Goal: Task Accomplishment & Management: Use online tool/utility

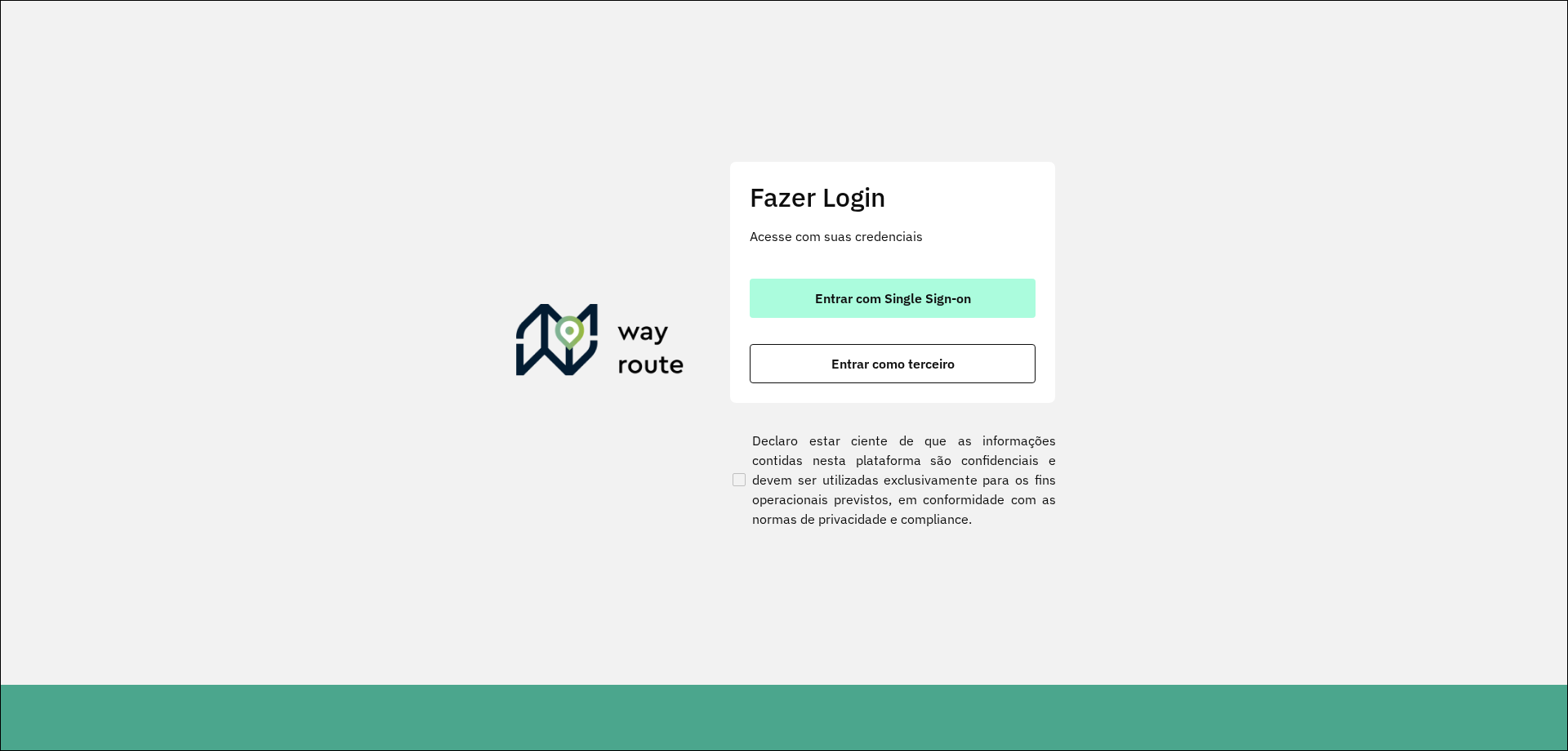
click at [837, 300] on span "Entrar com Single Sign-on" at bounding box center [893, 298] width 156 height 13
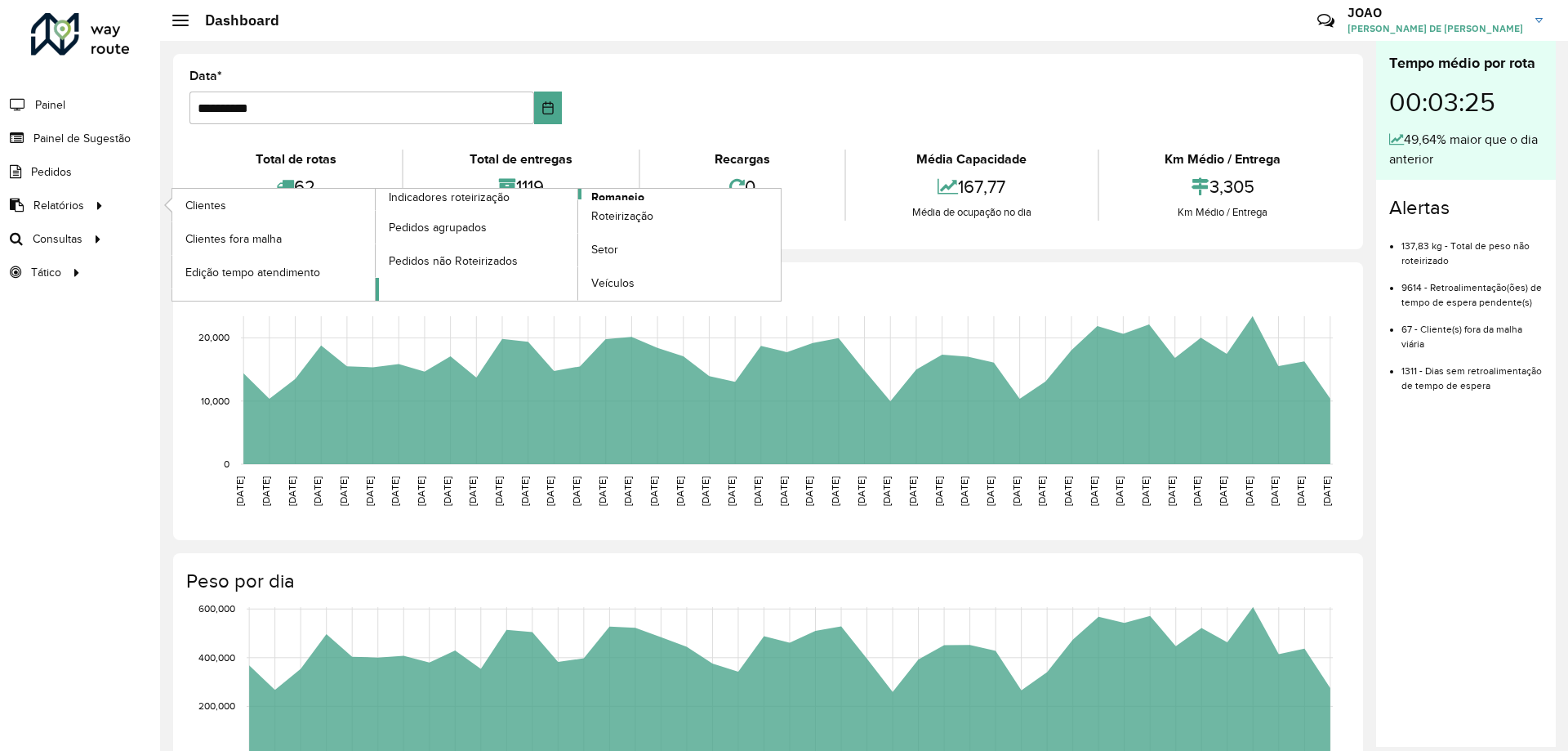
click at [616, 196] on span "Romaneio" at bounding box center [617, 197] width 53 height 18
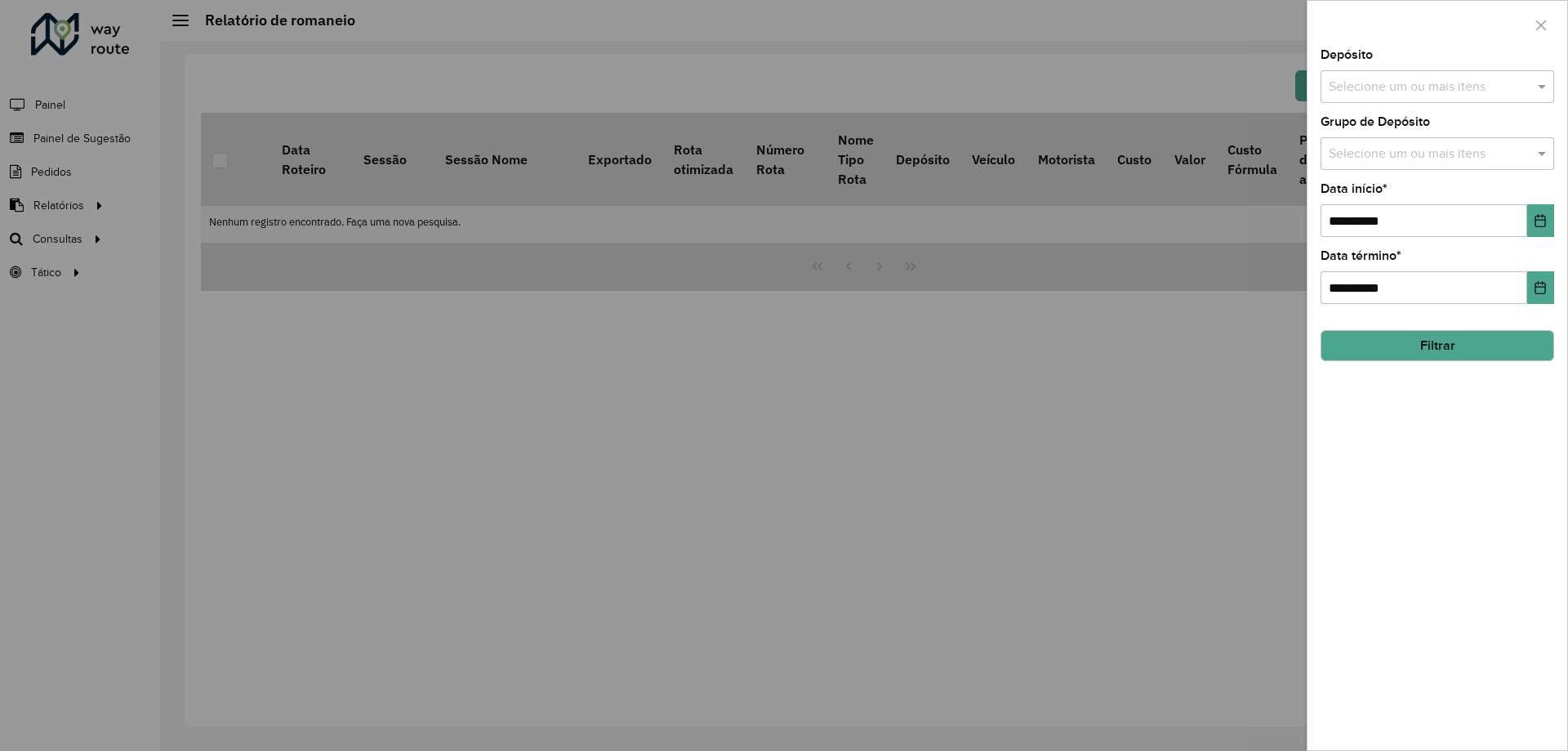
click at [1408, 84] on input "text" at bounding box center [1429, 87] width 209 height 19
click at [1414, 159] on div "CDD Santa Luzia" at bounding box center [1437, 168] width 232 height 28
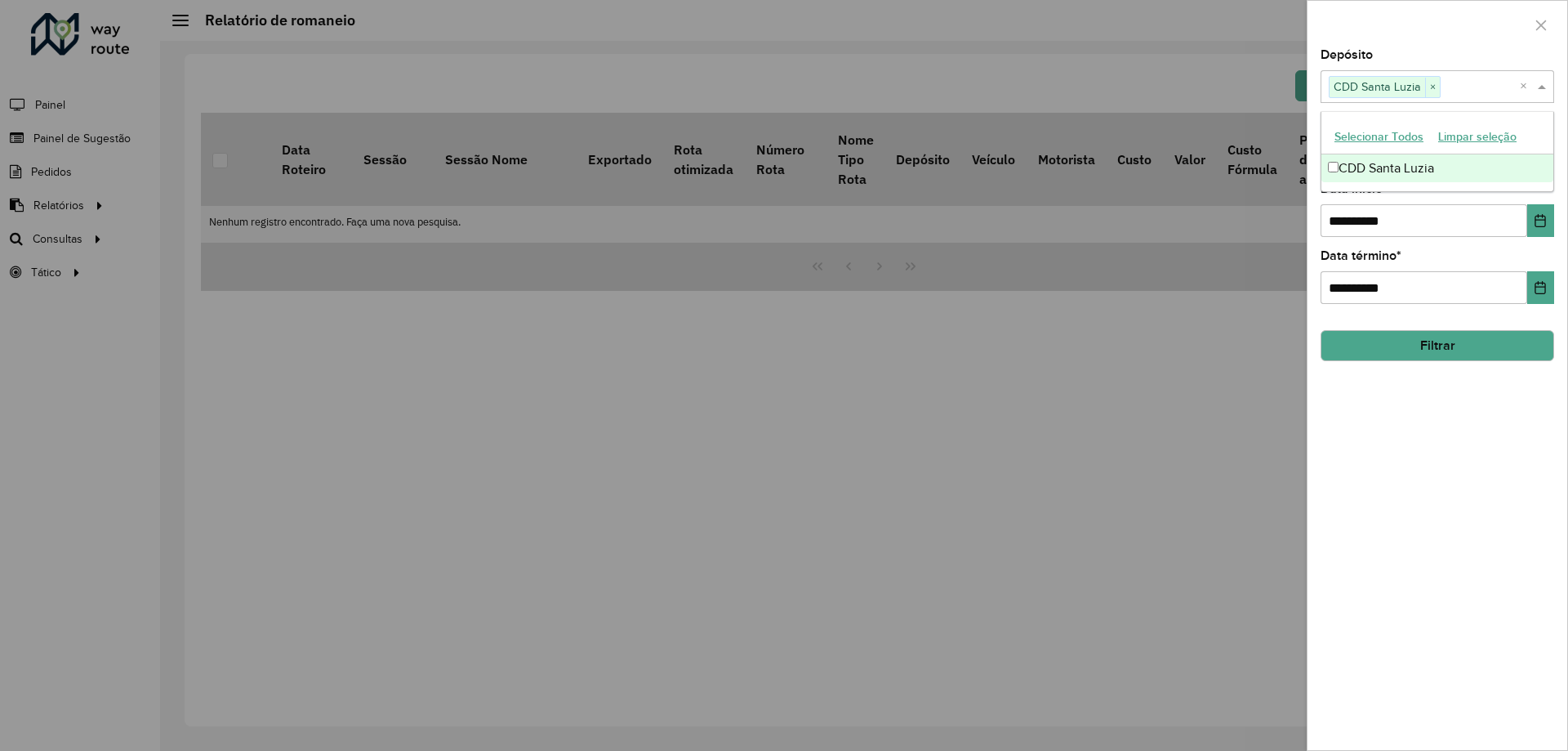
click at [1381, 466] on div "**********" at bounding box center [1437, 399] width 259 height 701
click at [1428, 151] on input "text" at bounding box center [1429, 154] width 209 height 19
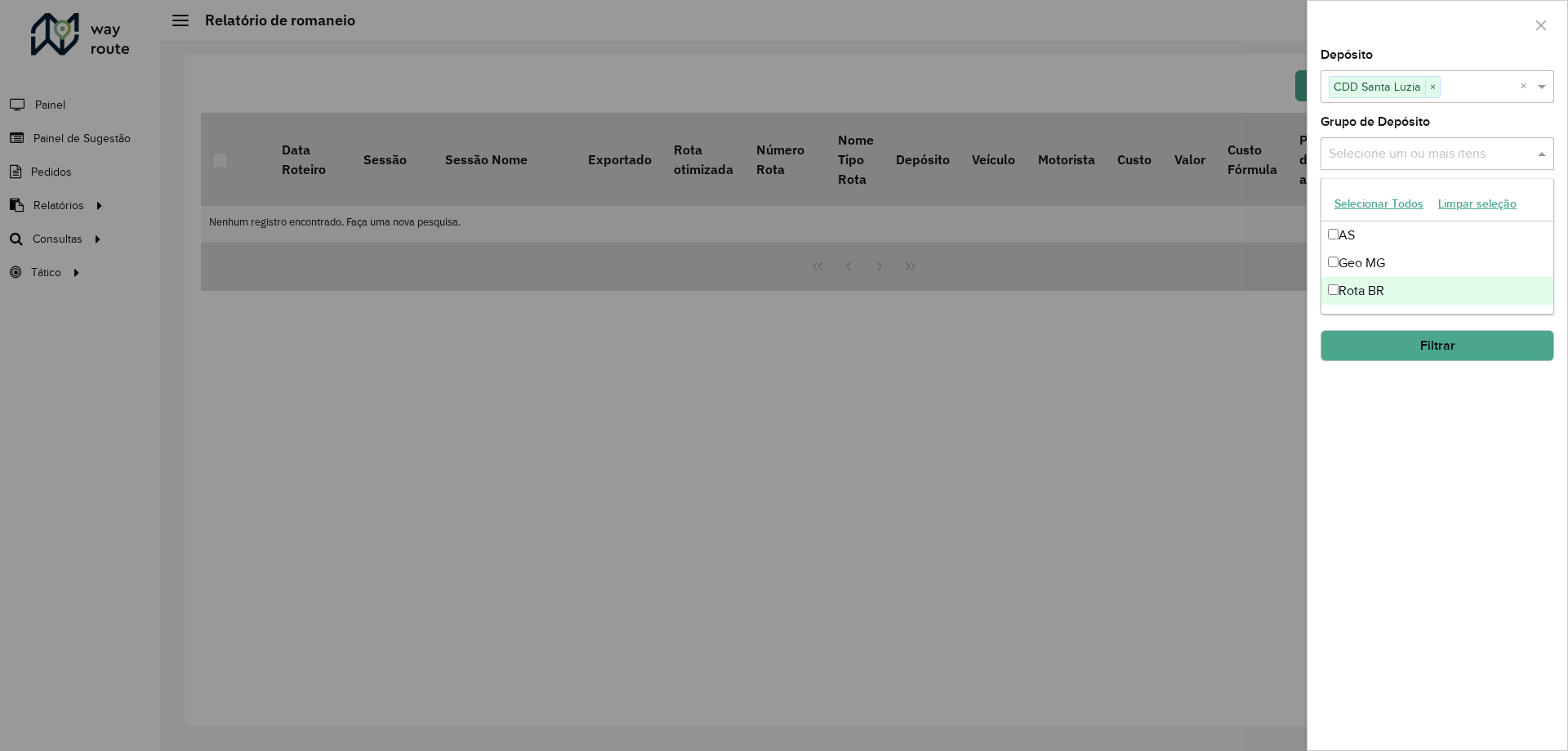
click at [1396, 284] on div "Rota BR" at bounding box center [1437, 291] width 232 height 28
click at [1389, 484] on div "**********" at bounding box center [1437, 399] width 259 height 701
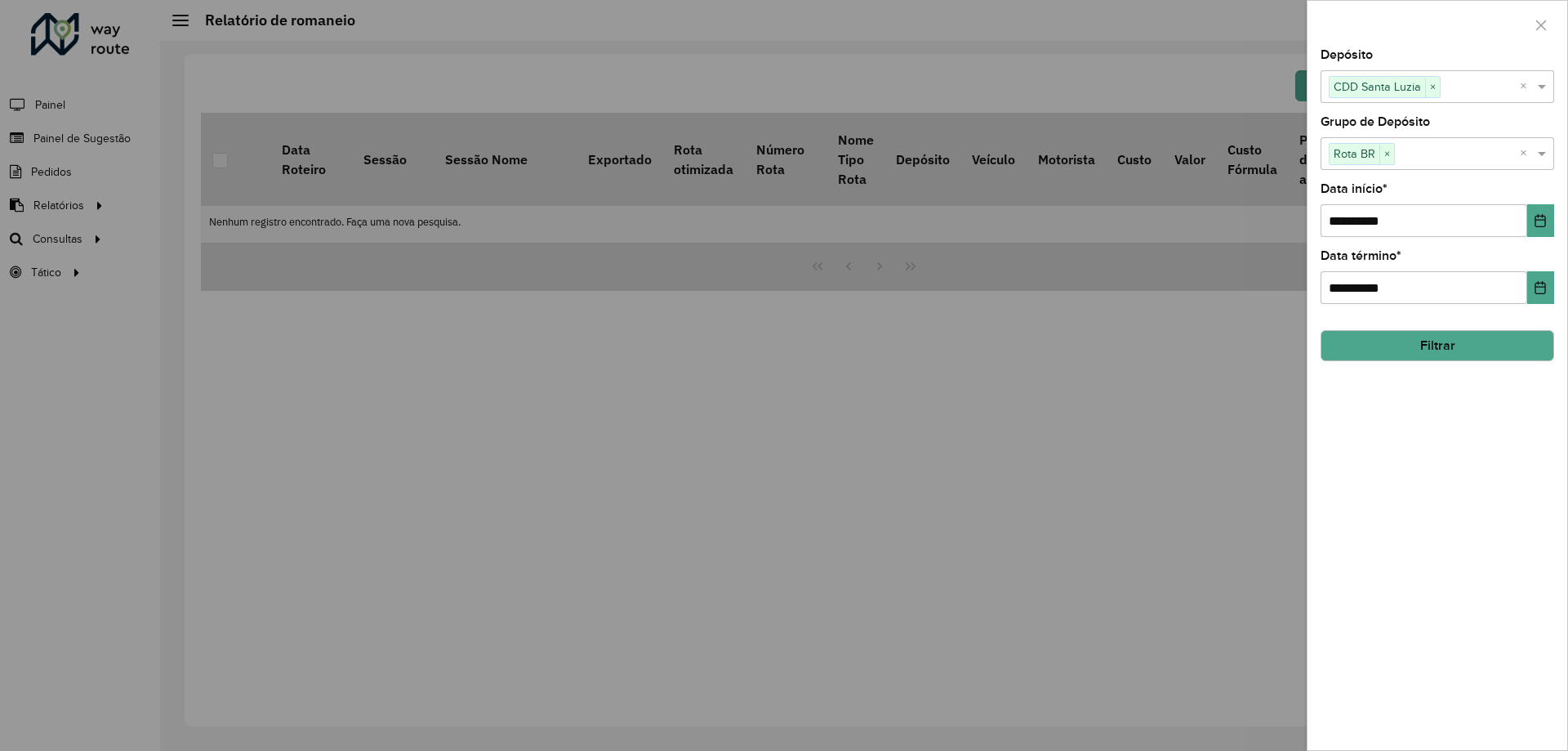
click at [1452, 354] on button "Filtrar" at bounding box center [1437, 345] width 234 height 31
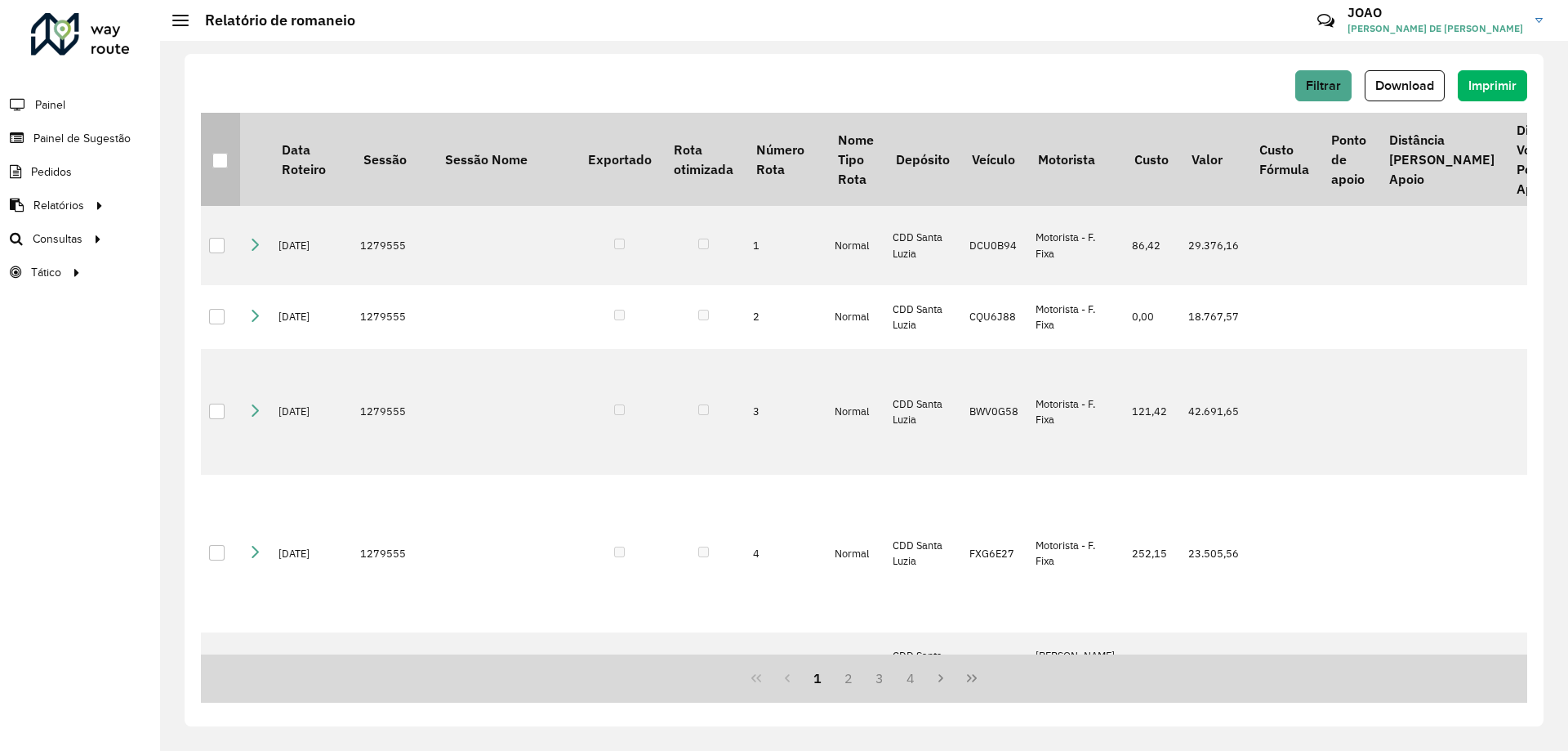
click at [225, 165] on div at bounding box center [220, 160] width 16 height 16
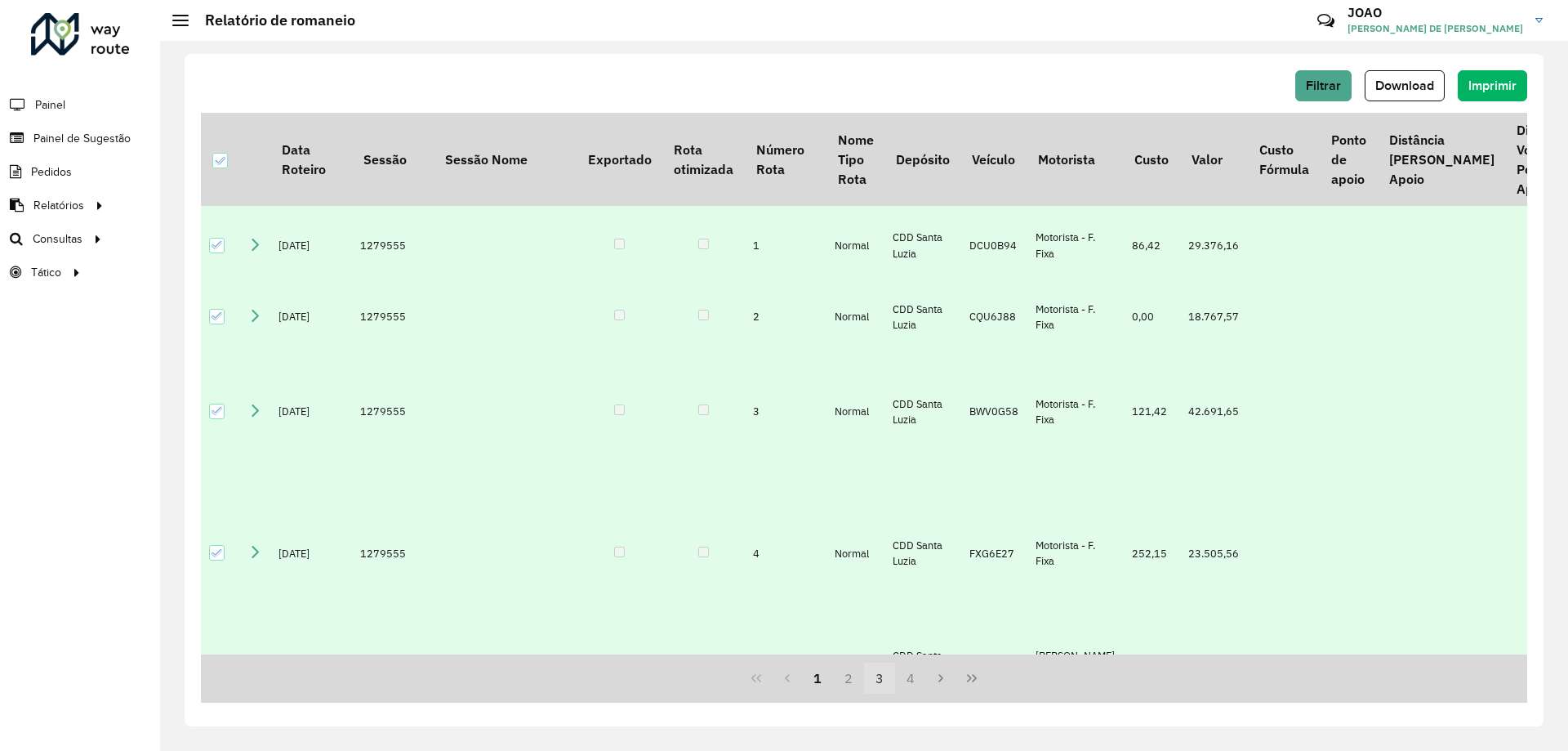
click at [879, 674] on button "3" at bounding box center [880, 678] width 31 height 31
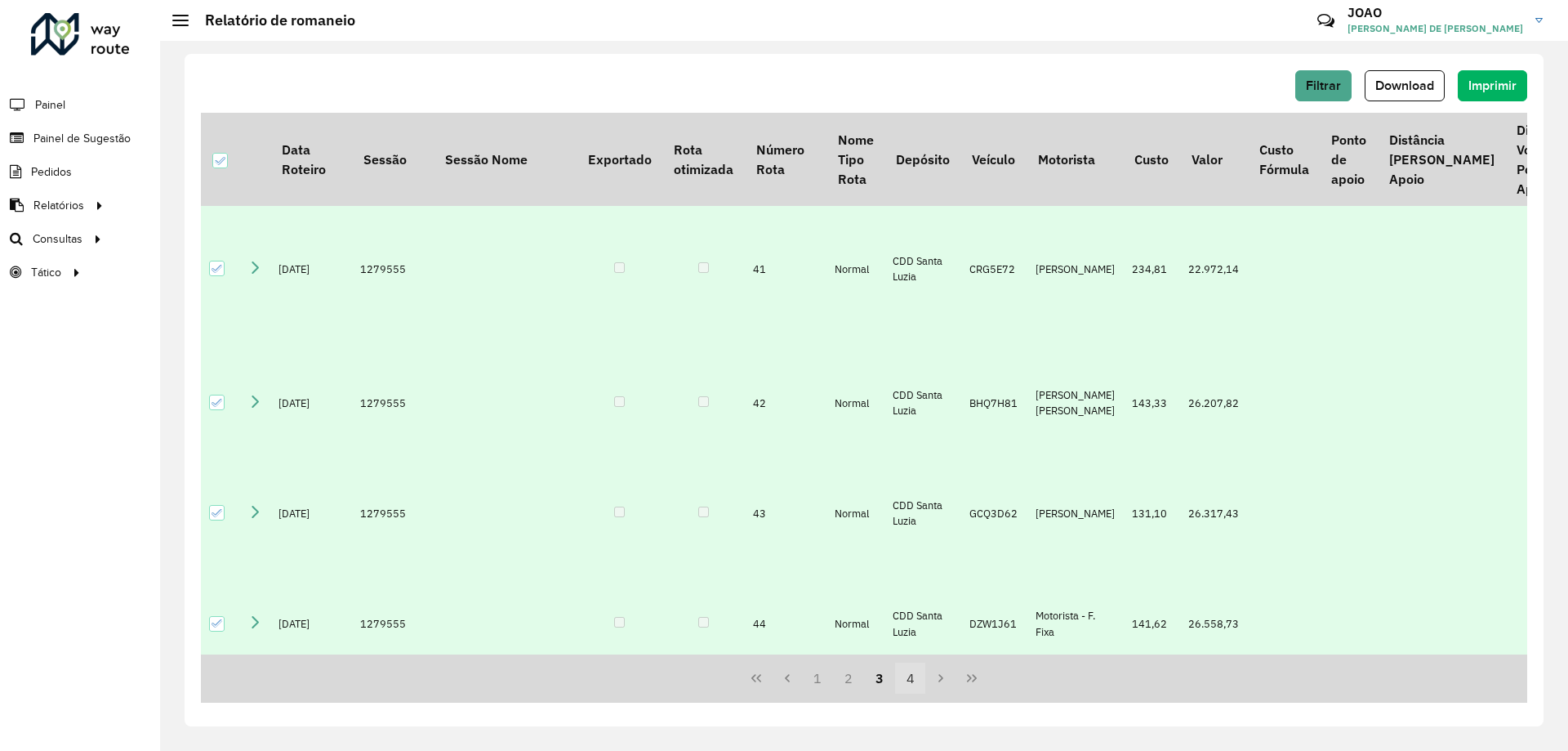
click at [908, 679] on button "4" at bounding box center [911, 678] width 31 height 31
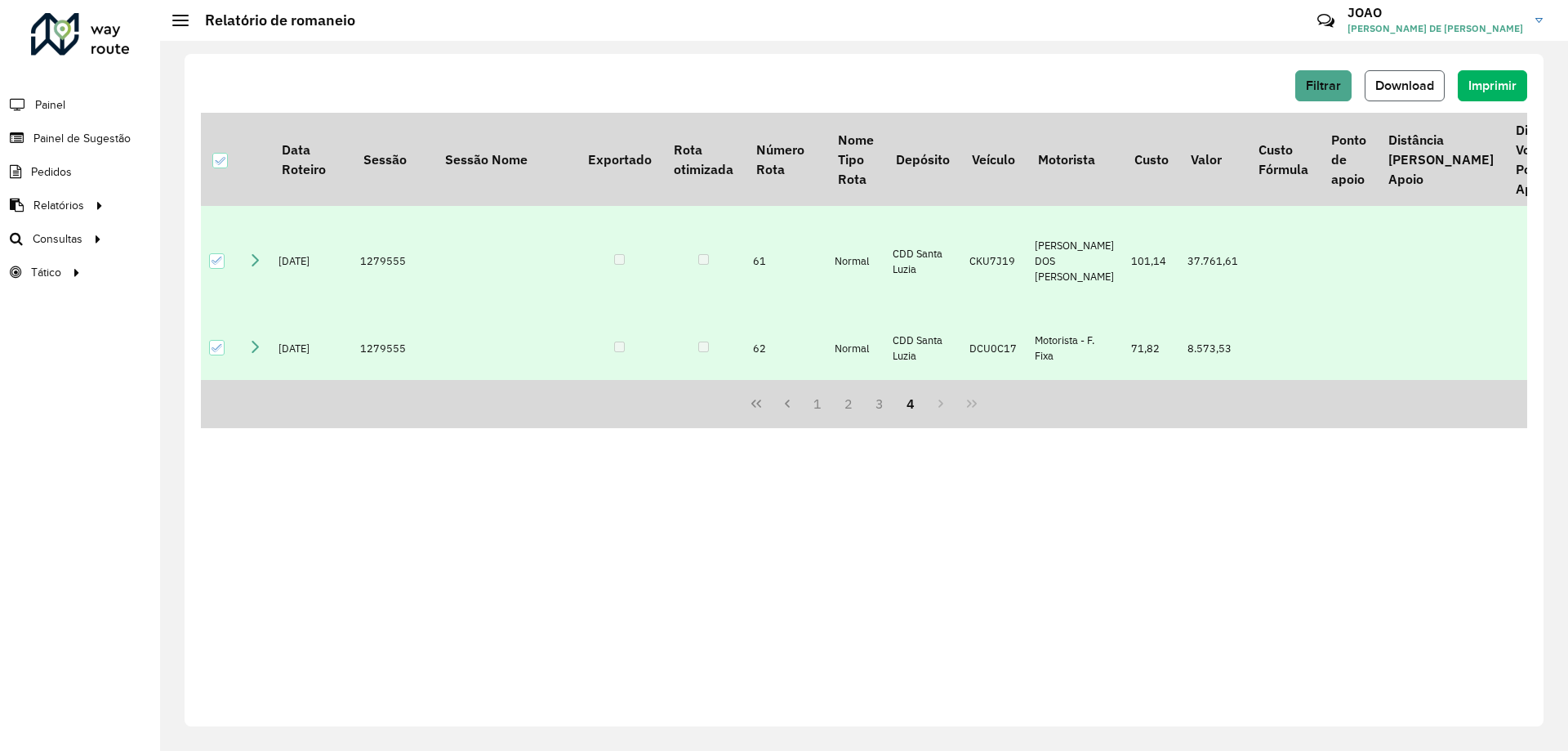
click at [1418, 88] on span "Download" at bounding box center [1405, 85] width 59 height 14
click at [230, 236] on span "Roteirização" at bounding box center [219, 238] width 66 height 18
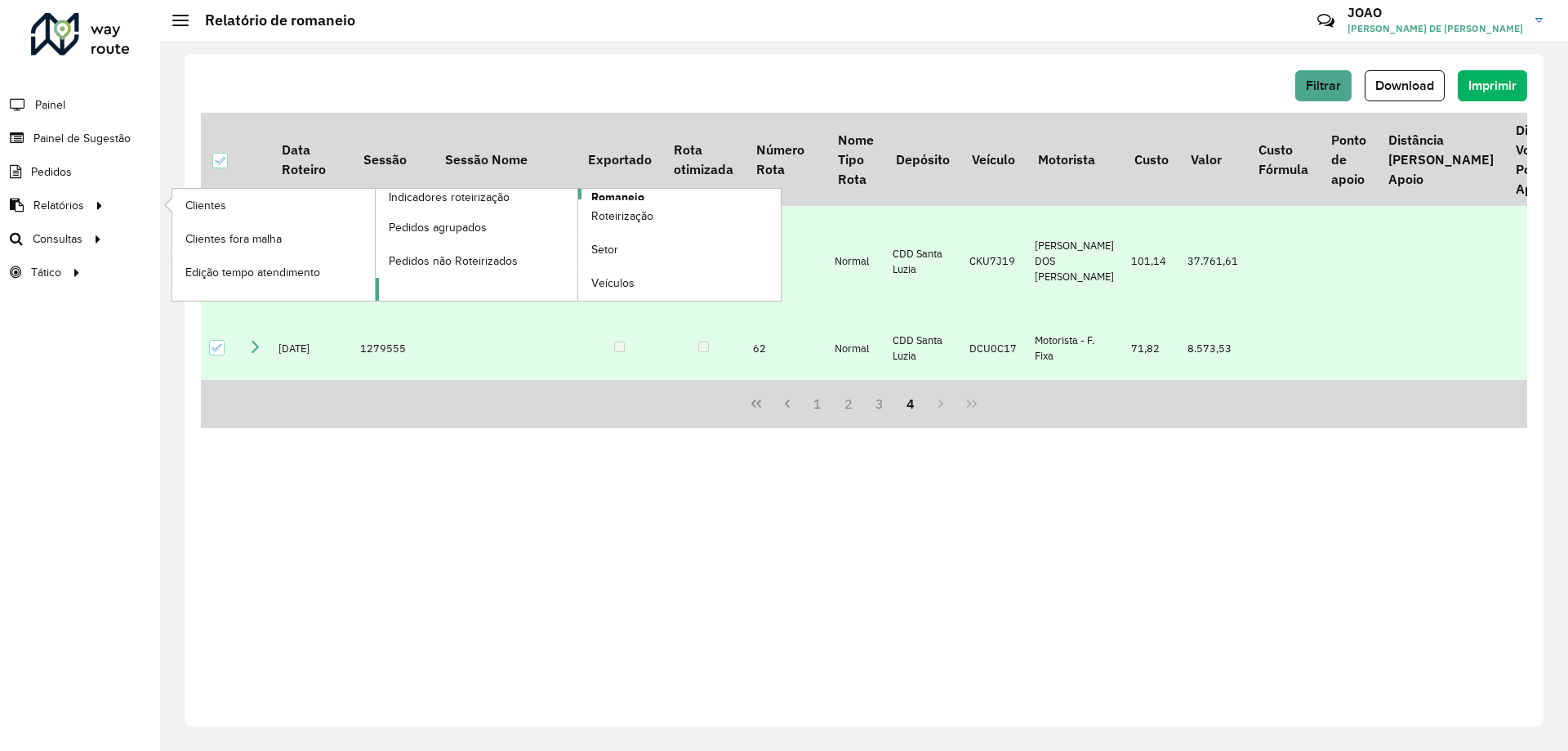
click at [660, 197] on link "Romaneio" at bounding box center [579, 244] width 406 height 112
click at [609, 189] on span "Romaneio" at bounding box center [617, 197] width 53 height 18
click at [625, 199] on span "Romaneio" at bounding box center [617, 197] width 53 height 18
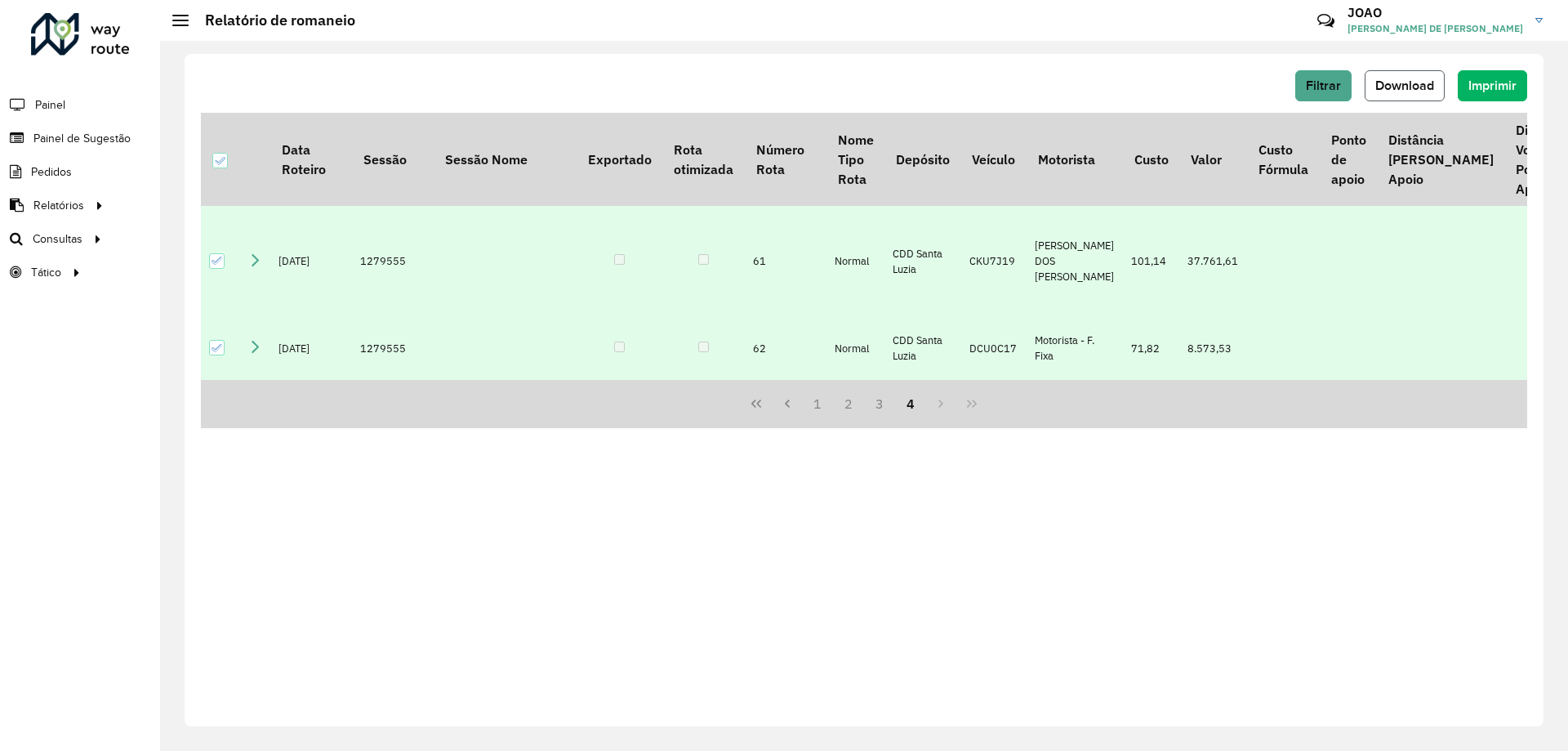
click at [1418, 83] on span "Download" at bounding box center [1405, 85] width 59 height 14
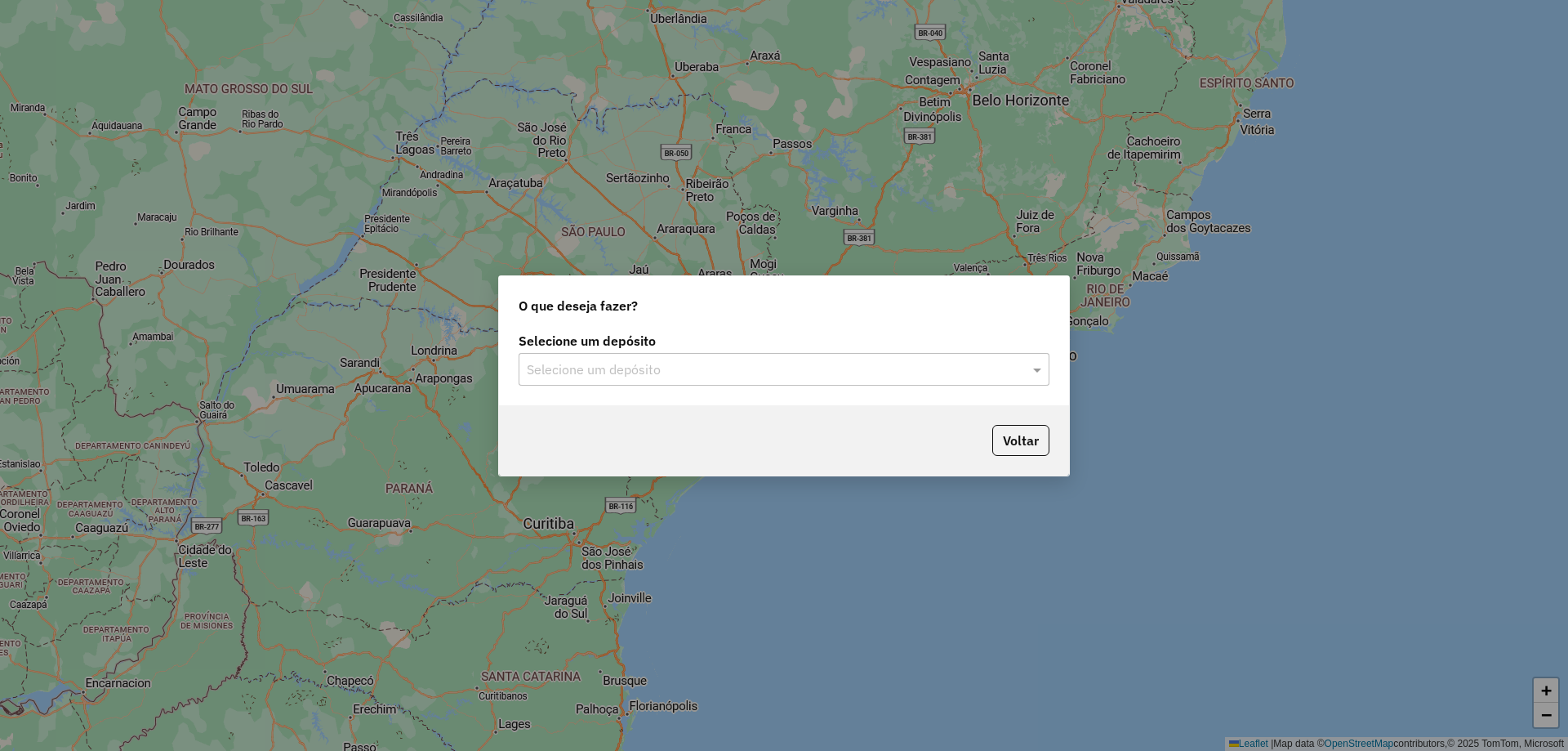
click at [990, 368] on input "text" at bounding box center [767, 369] width 482 height 19
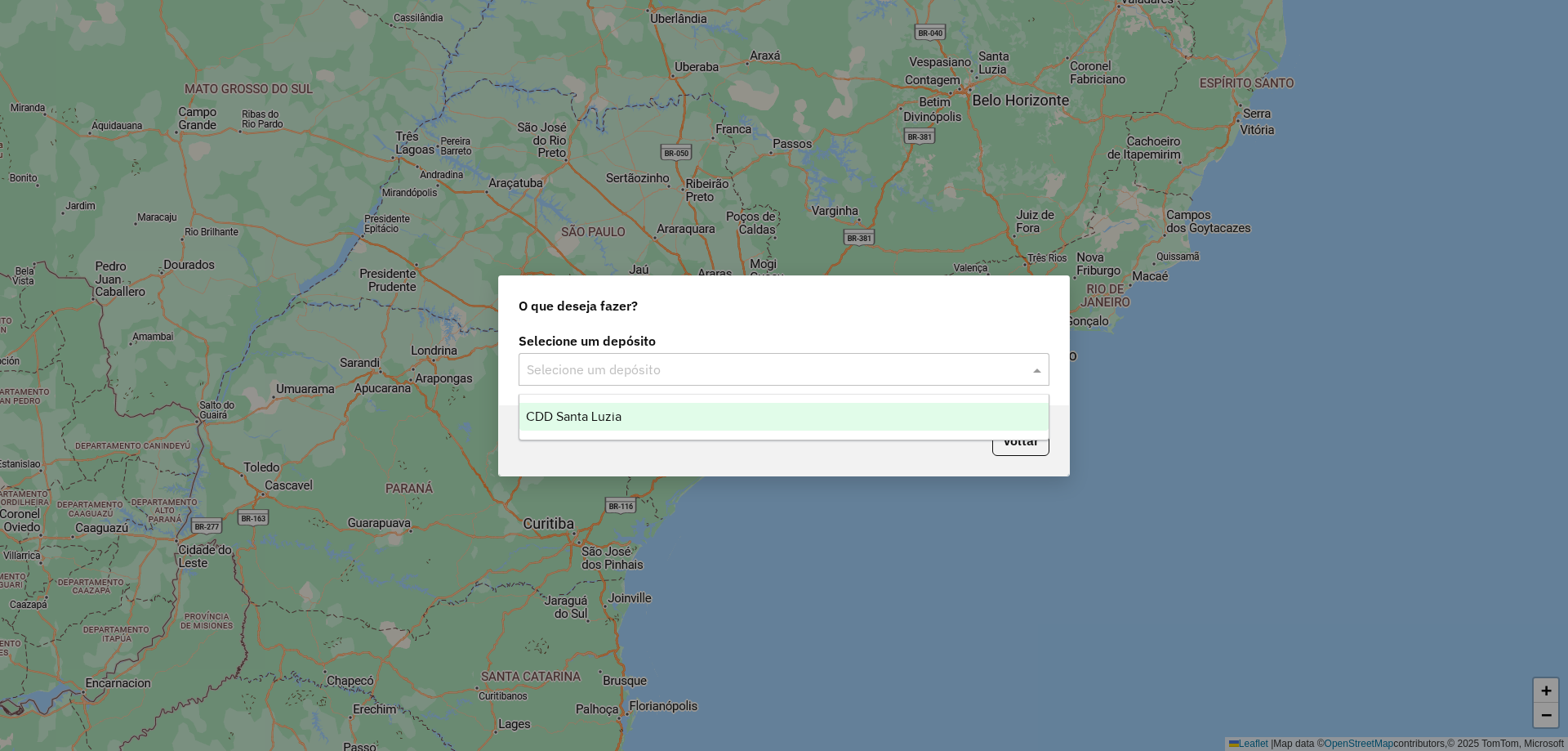
click at [885, 418] on div "CDD Santa Luzia" at bounding box center [783, 417] width 529 height 28
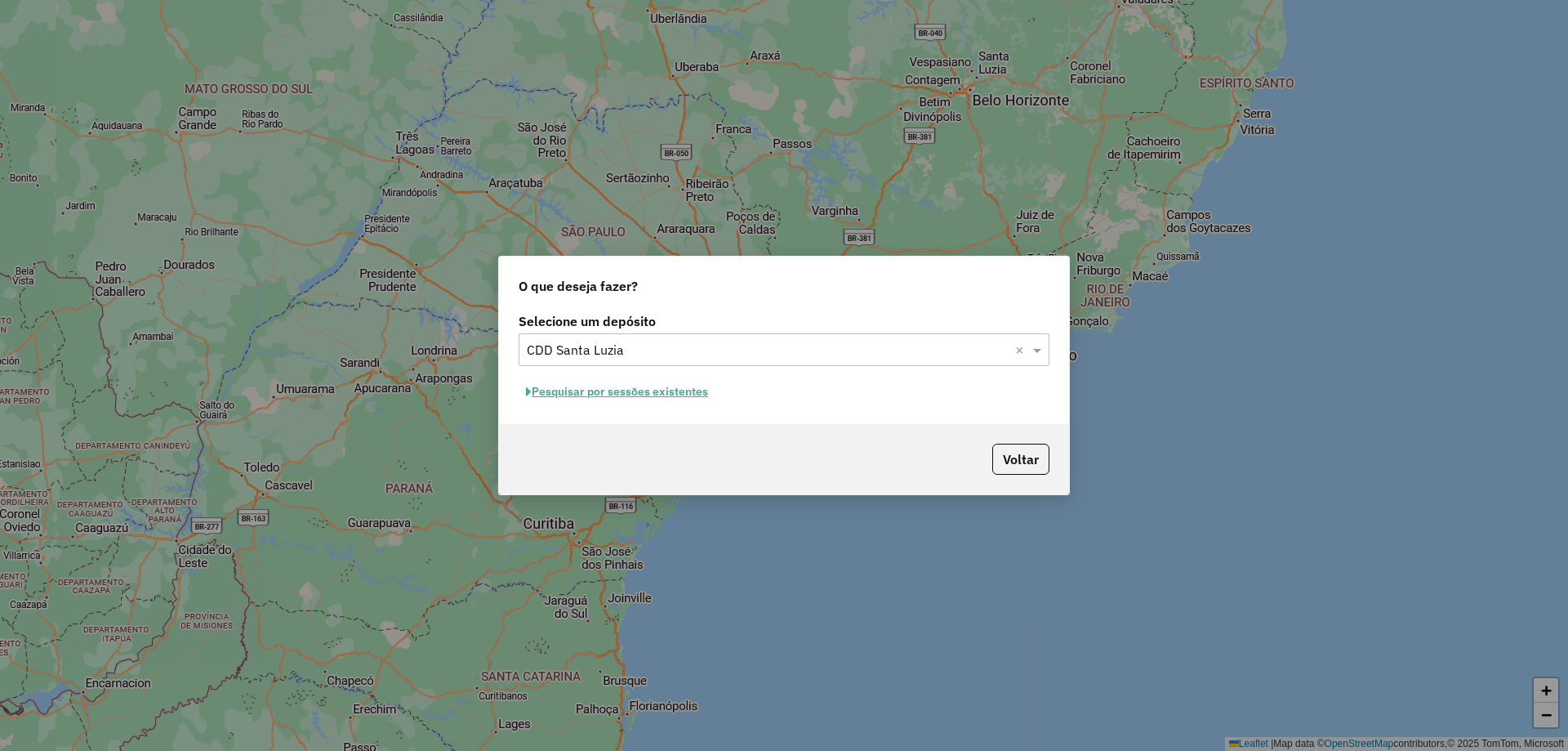
click at [683, 383] on button "Pesquisar por sessões existentes" at bounding box center [617, 391] width 197 height 25
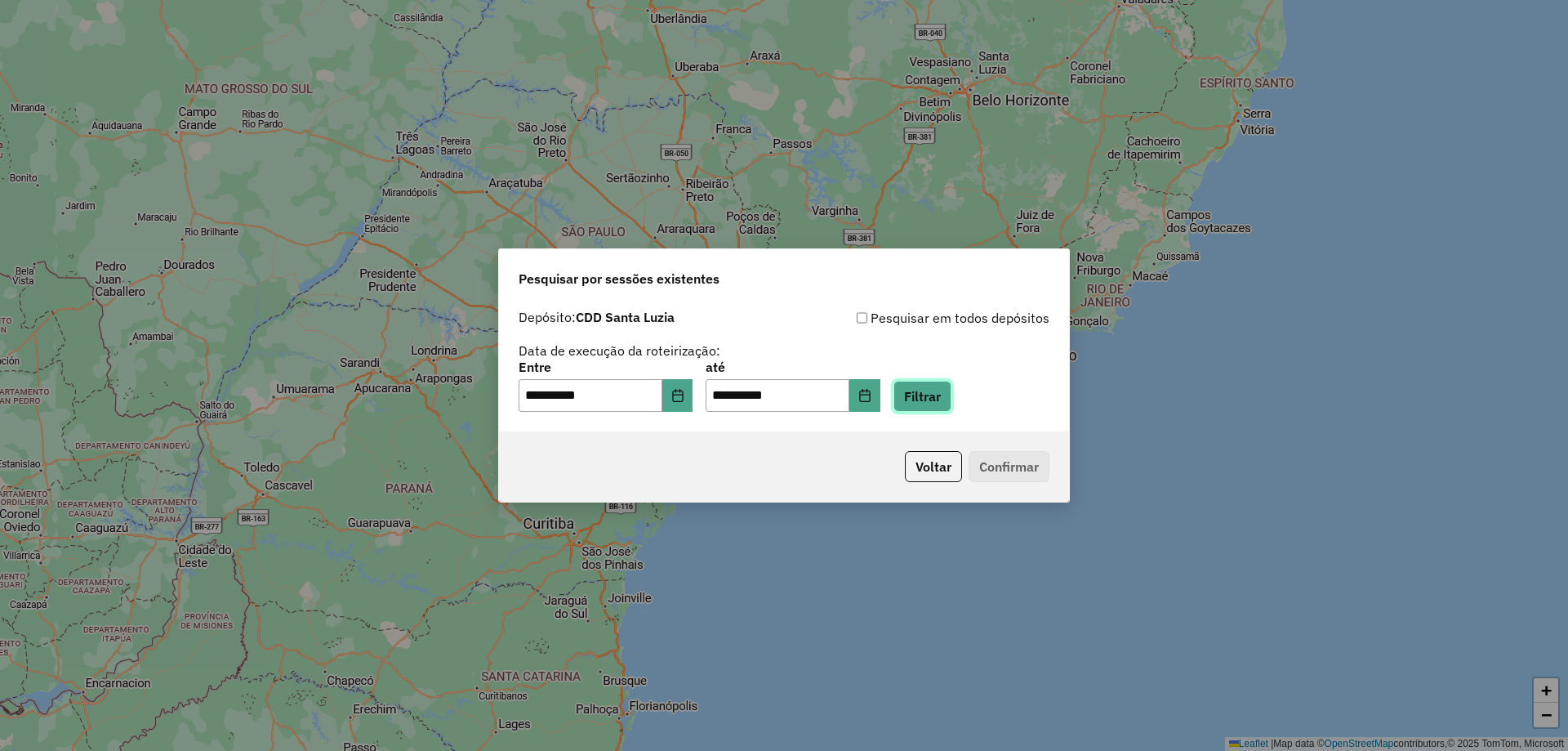
click at [951, 393] on button "Filtrar" at bounding box center [922, 396] width 58 height 31
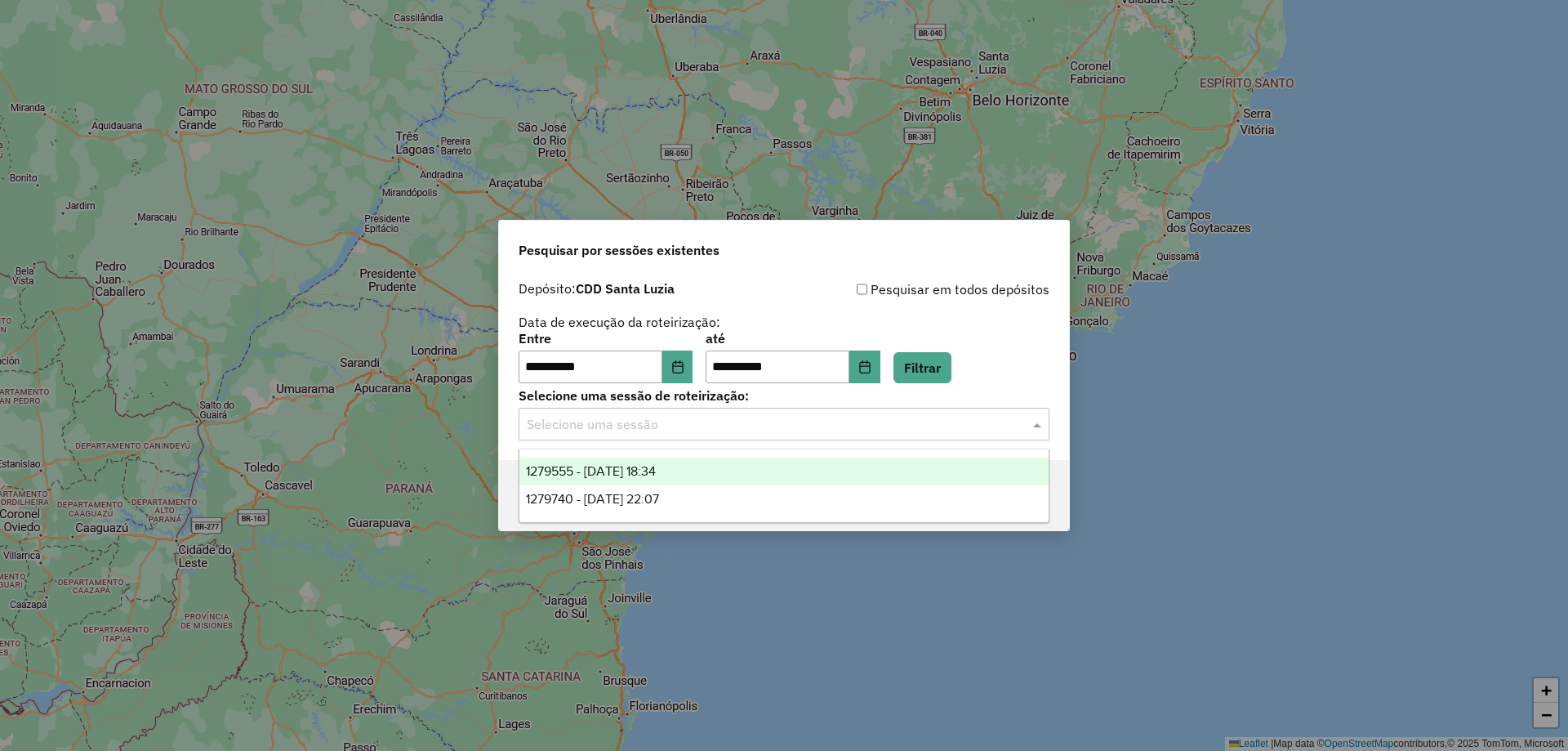
click at [748, 431] on input "text" at bounding box center [767, 424] width 482 height 19
click at [731, 466] on div "1279555 - 20/09/2025 18:34" at bounding box center [783, 471] width 529 height 28
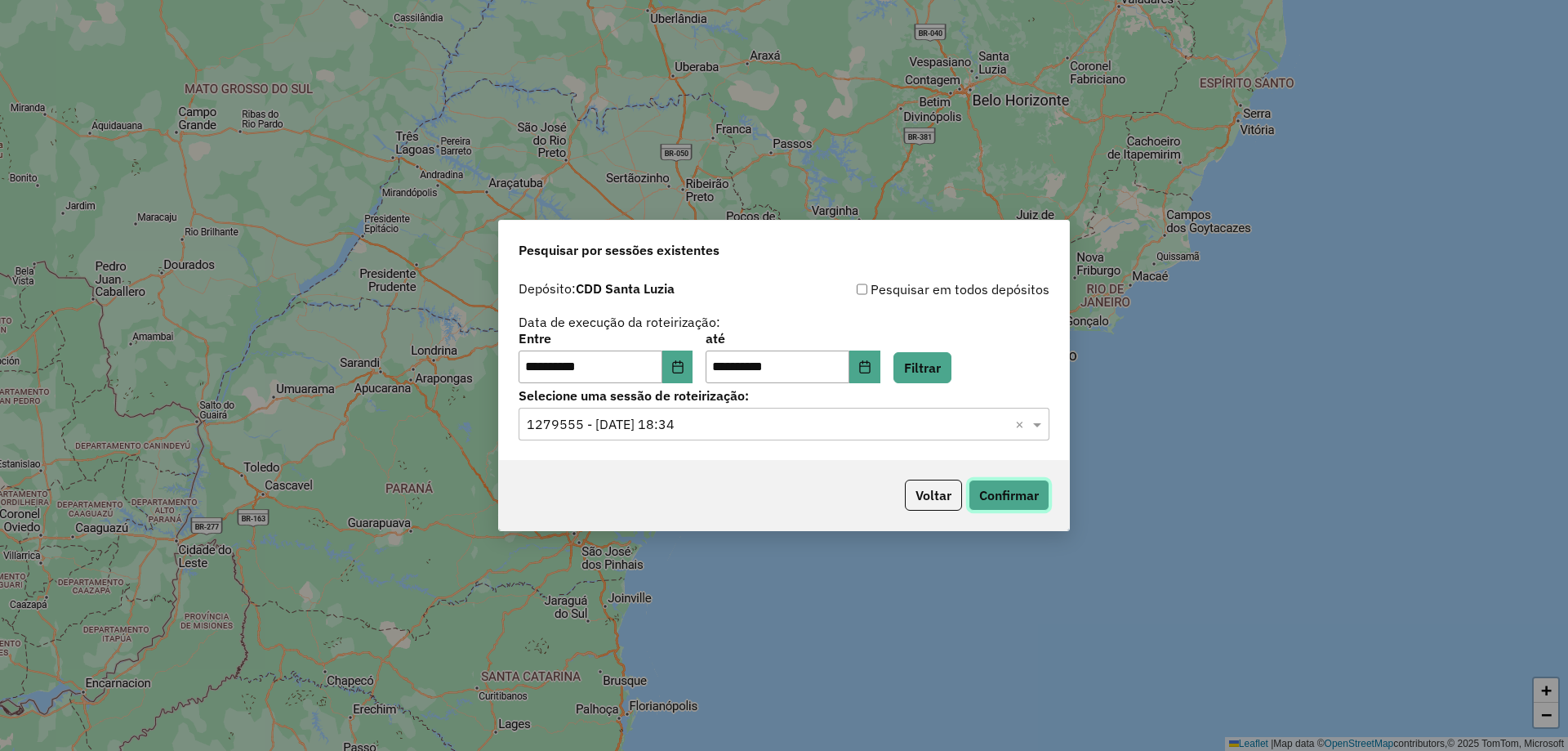
click at [1009, 491] on button "Confirmar" at bounding box center [1009, 495] width 81 height 31
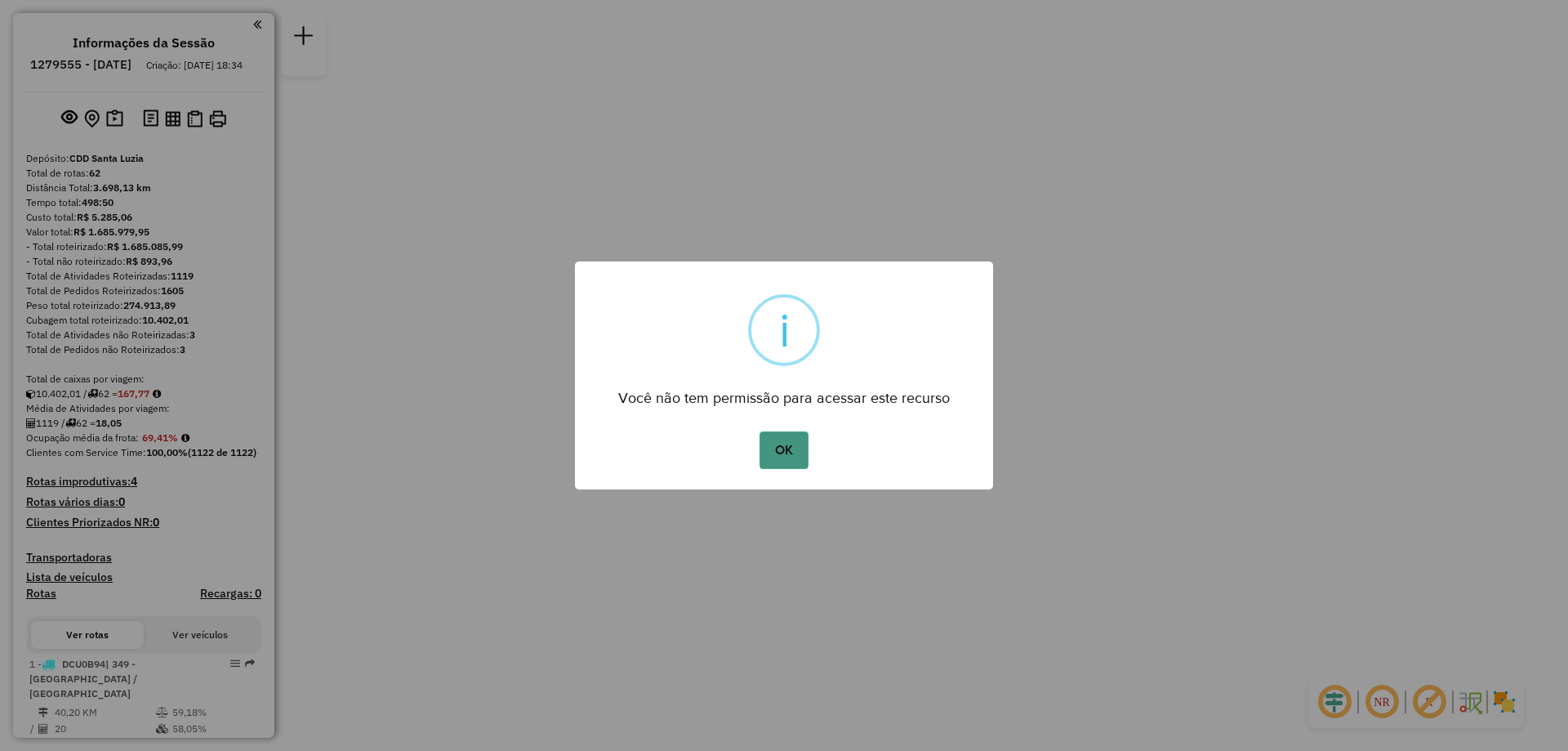
click at [798, 449] on button "OK" at bounding box center [783, 450] width 48 height 38
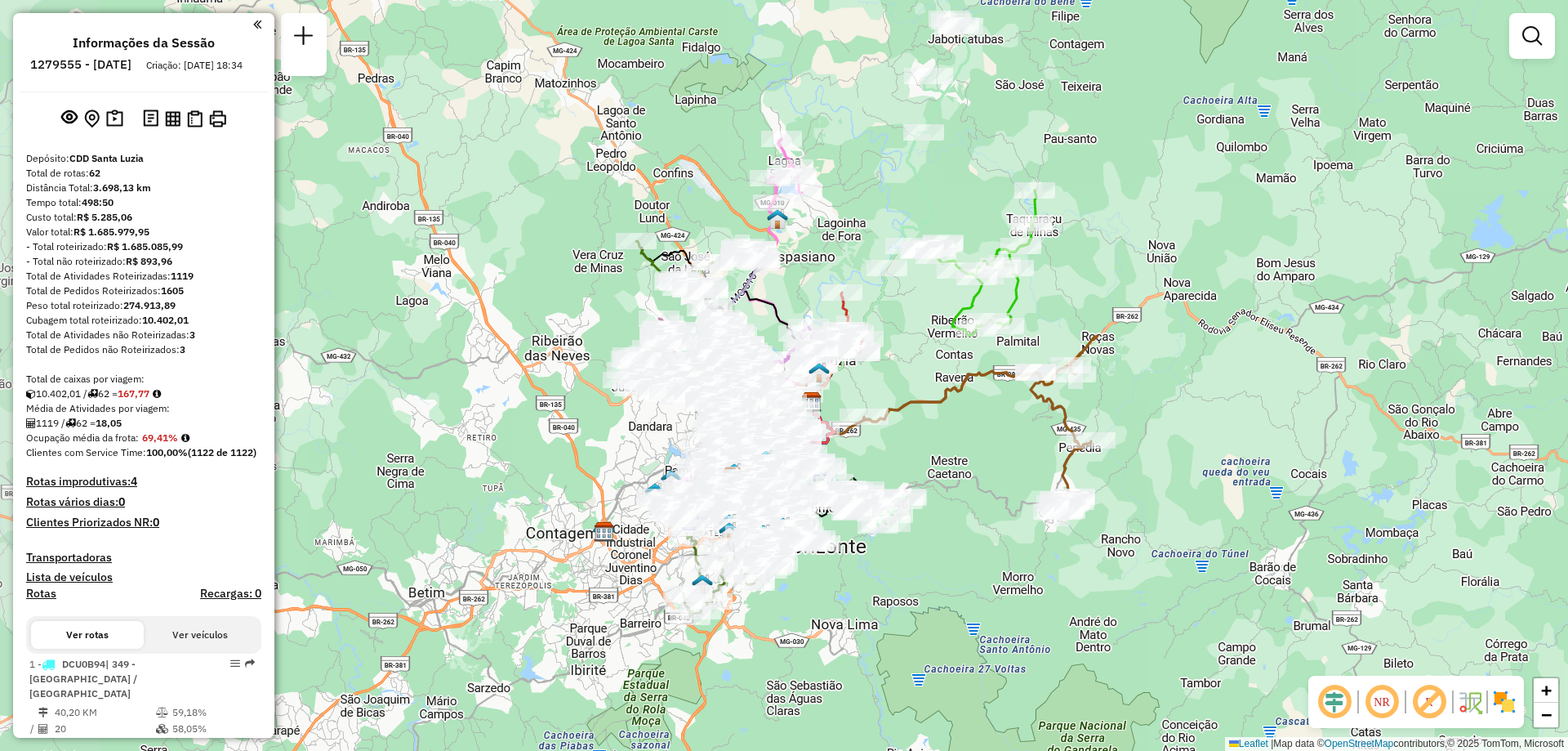
drag, startPoint x: 832, startPoint y: 330, endPoint x: 950, endPoint y: 443, distance: 163.4
click at [950, 443] on div "Janela de atendimento Grade de atendimento Capacidade Transportadoras Veículos …" at bounding box center [784, 375] width 1568 height 751
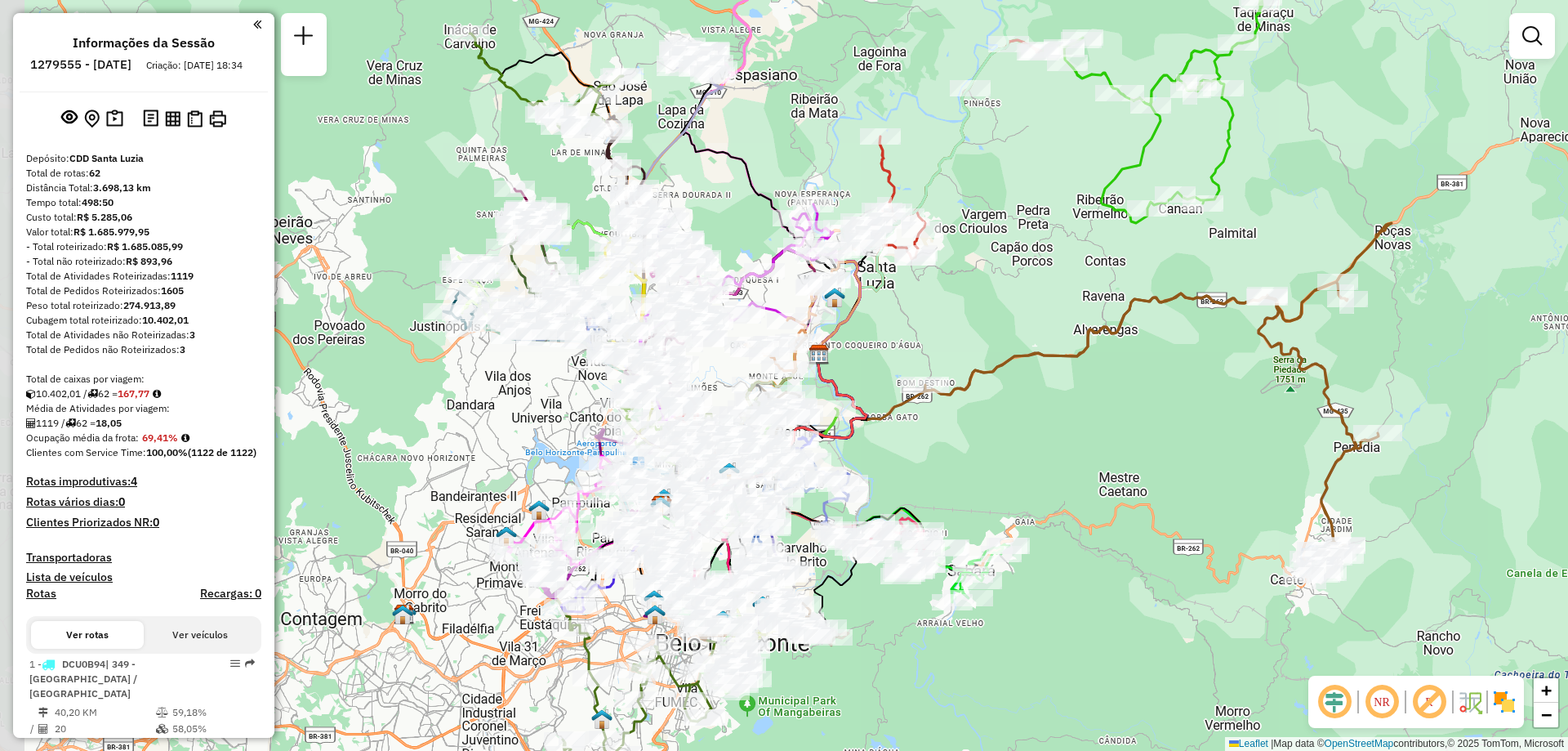
drag, startPoint x: 891, startPoint y: 423, endPoint x: 1019, endPoint y: 407, distance: 129.0
click at [1019, 407] on div "Janela de atendimento Grade de atendimento Capacidade Transportadoras Veículos …" at bounding box center [784, 375] width 1568 height 751
click at [1530, 46] on link at bounding box center [1531, 35] width 32 height 32
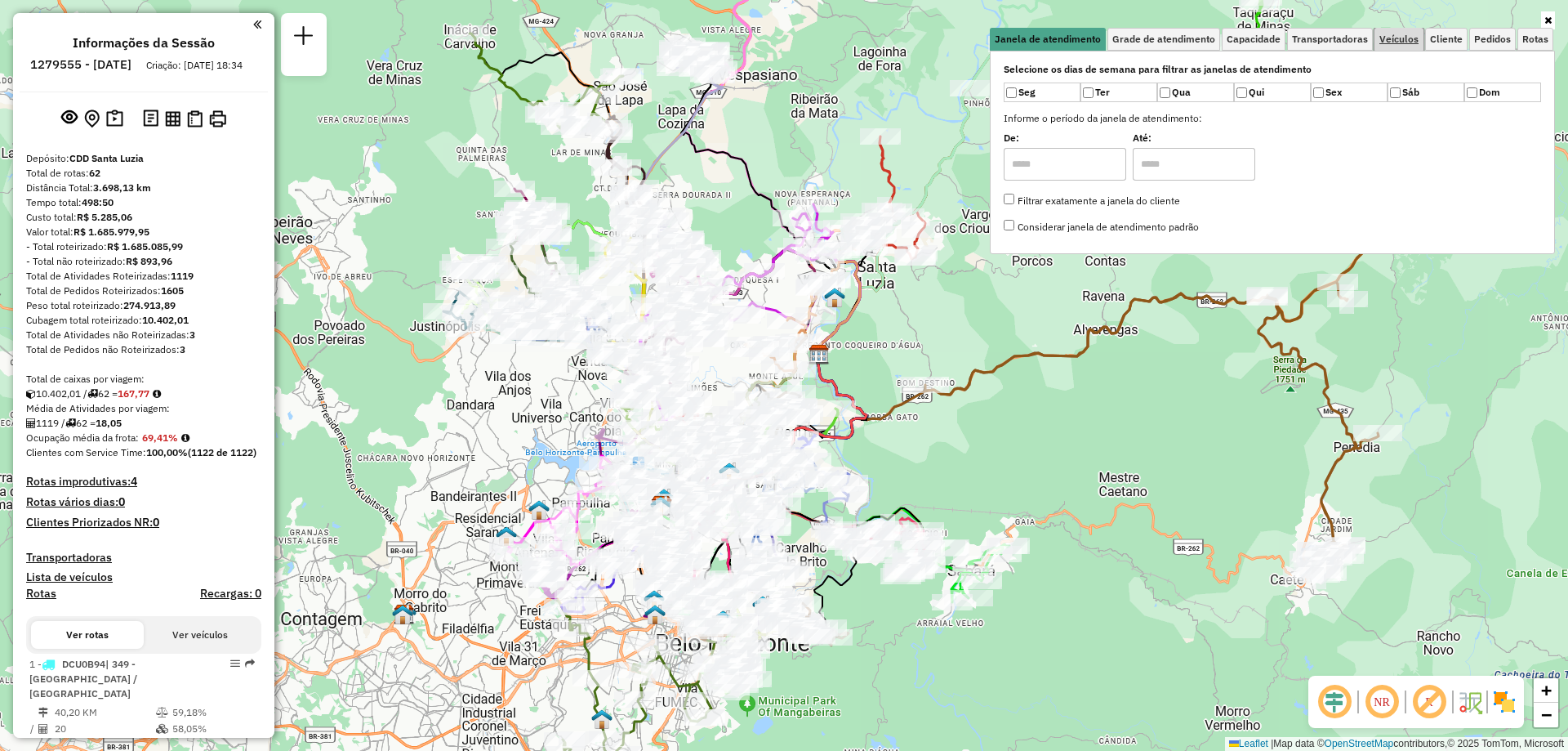
click at [1388, 36] on span "Veículos" at bounding box center [1399, 39] width 39 height 10
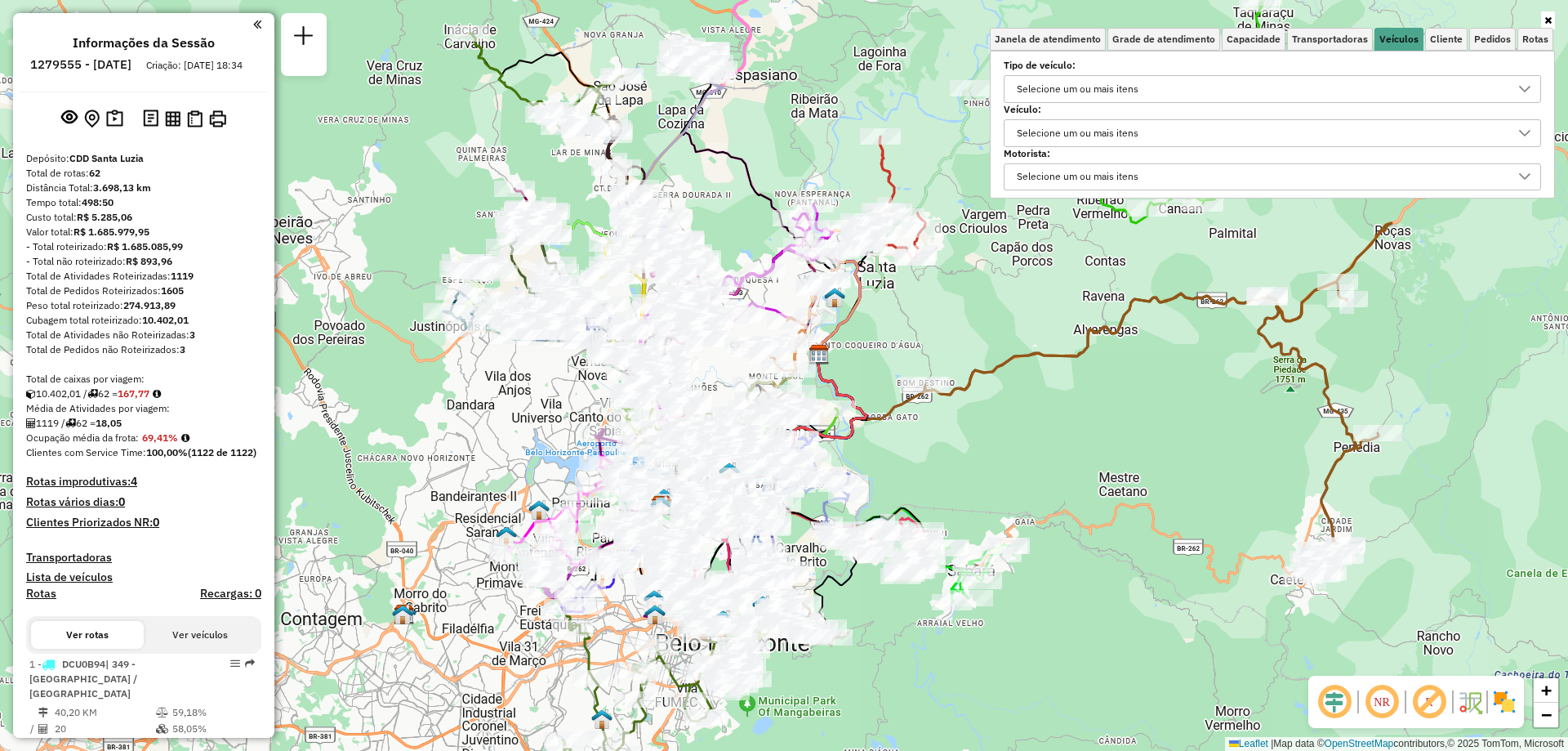
click at [1105, 134] on div "Selecione um ou mais itens" at bounding box center [1078, 133] width 133 height 26
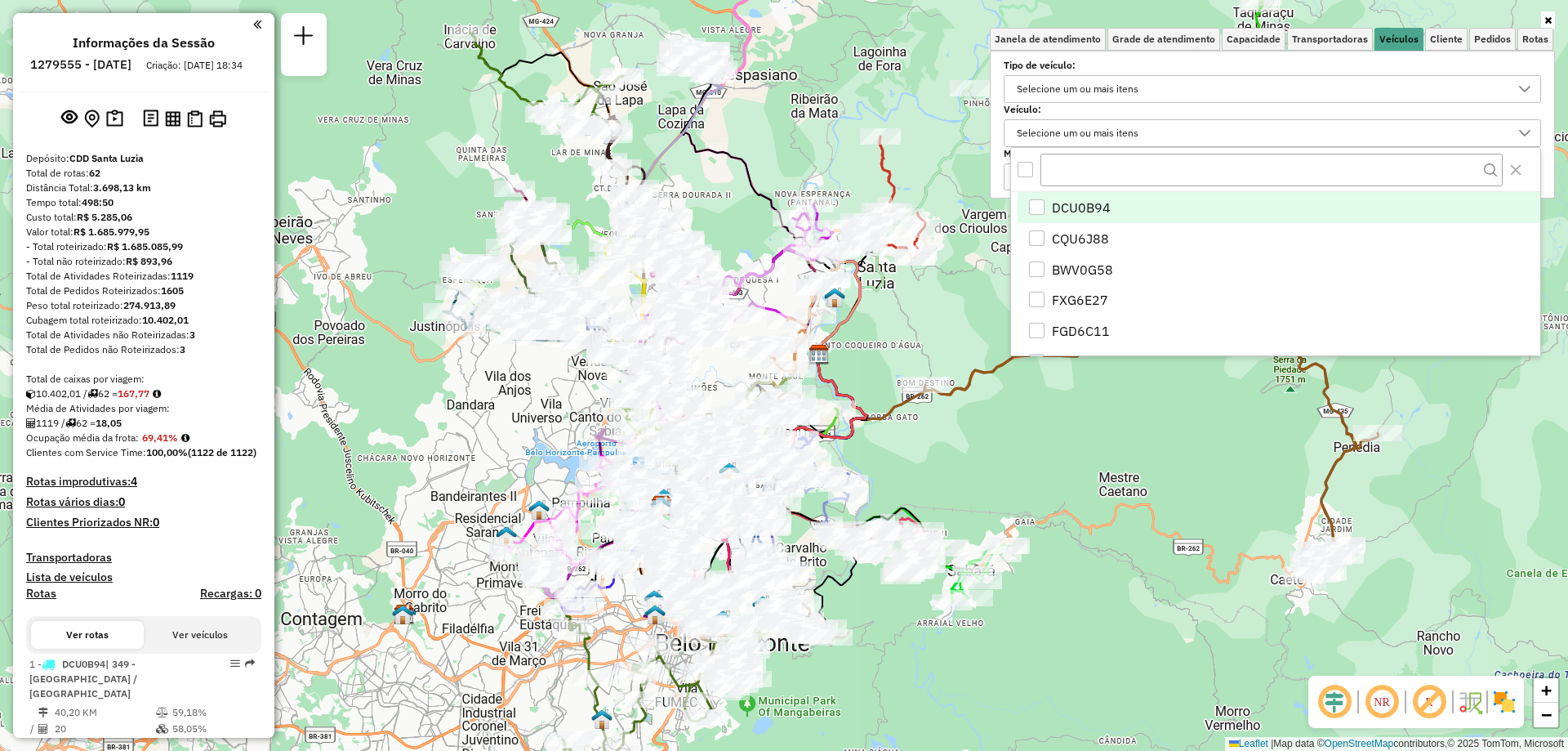
scroll to position [10, 56]
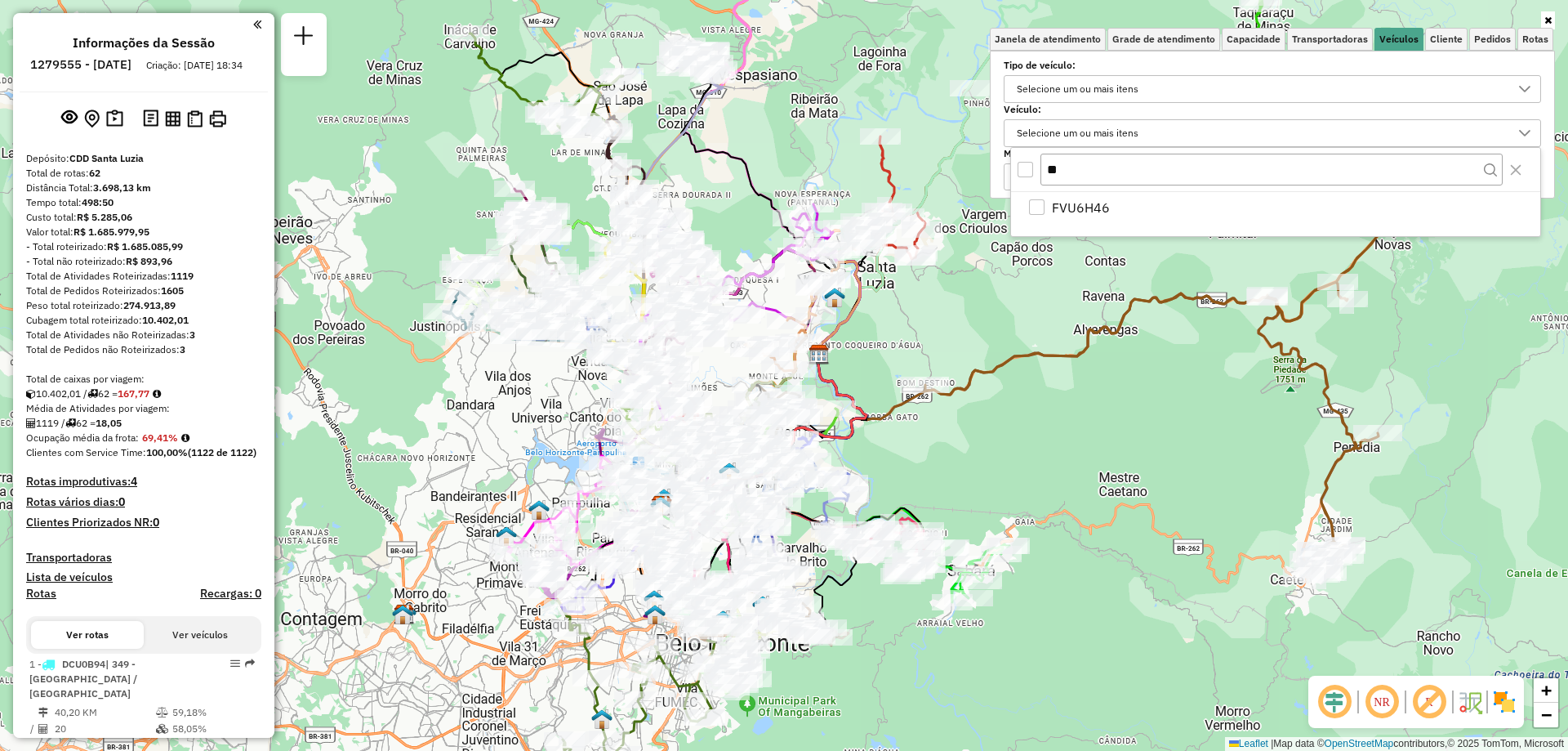
type input "*"
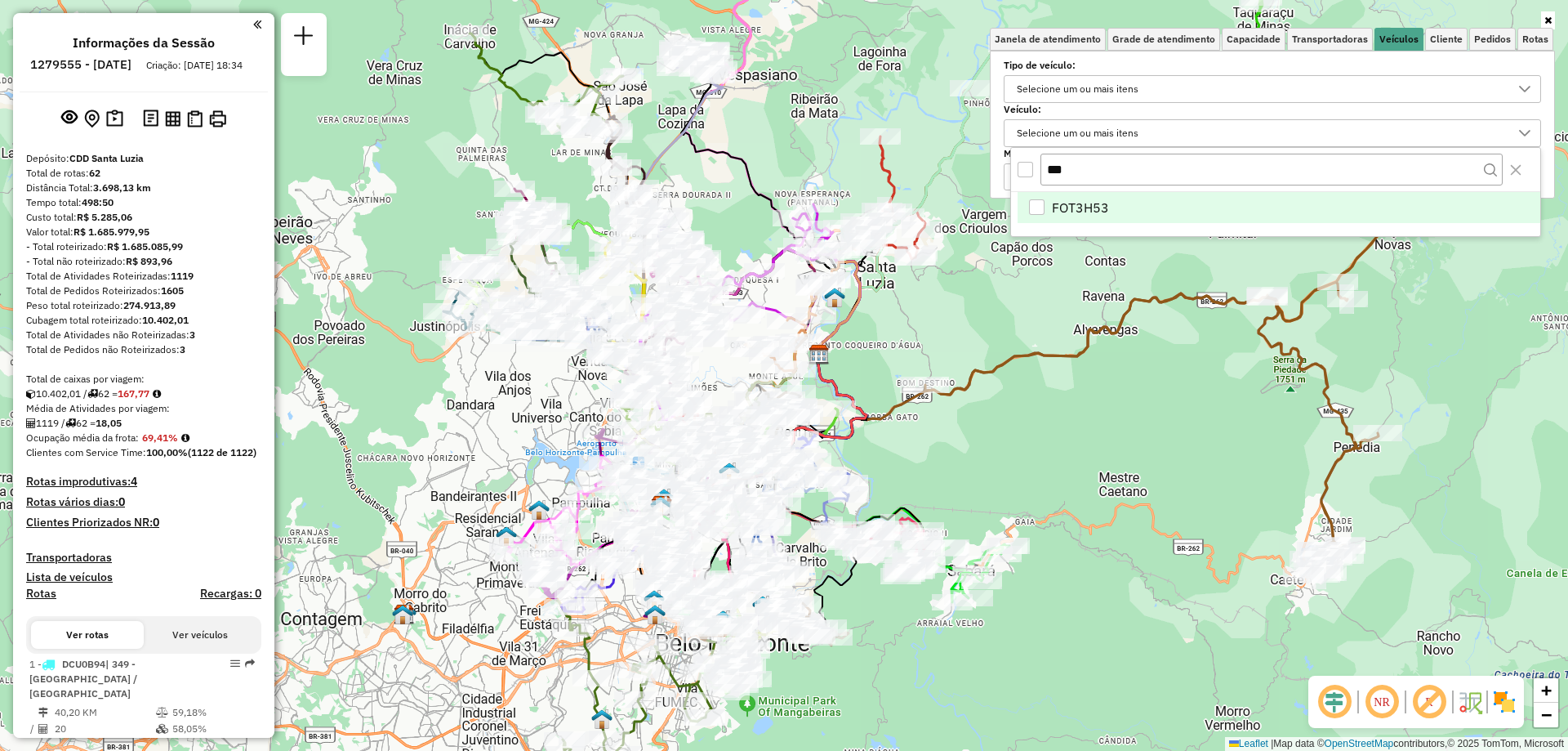
type input "***"
click at [1092, 206] on span "FOT3H53" at bounding box center [1080, 207] width 57 height 19
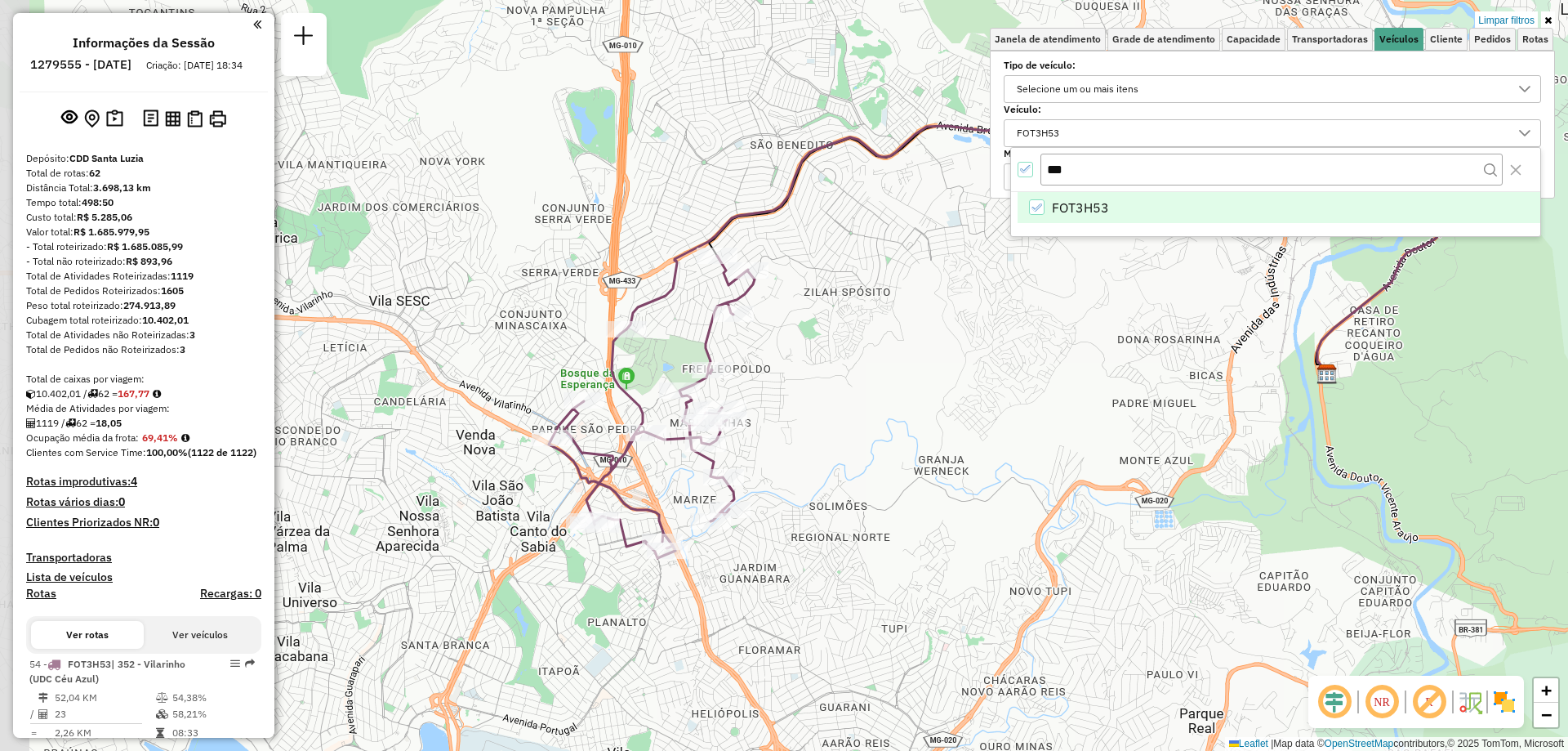
drag, startPoint x: 680, startPoint y: 345, endPoint x: 923, endPoint y: 466, distance: 271.5
click at [923, 466] on div "Limpar filtros Janela de atendimento Grade de atendimento Capacidade Transporta…" at bounding box center [784, 375] width 1568 height 751
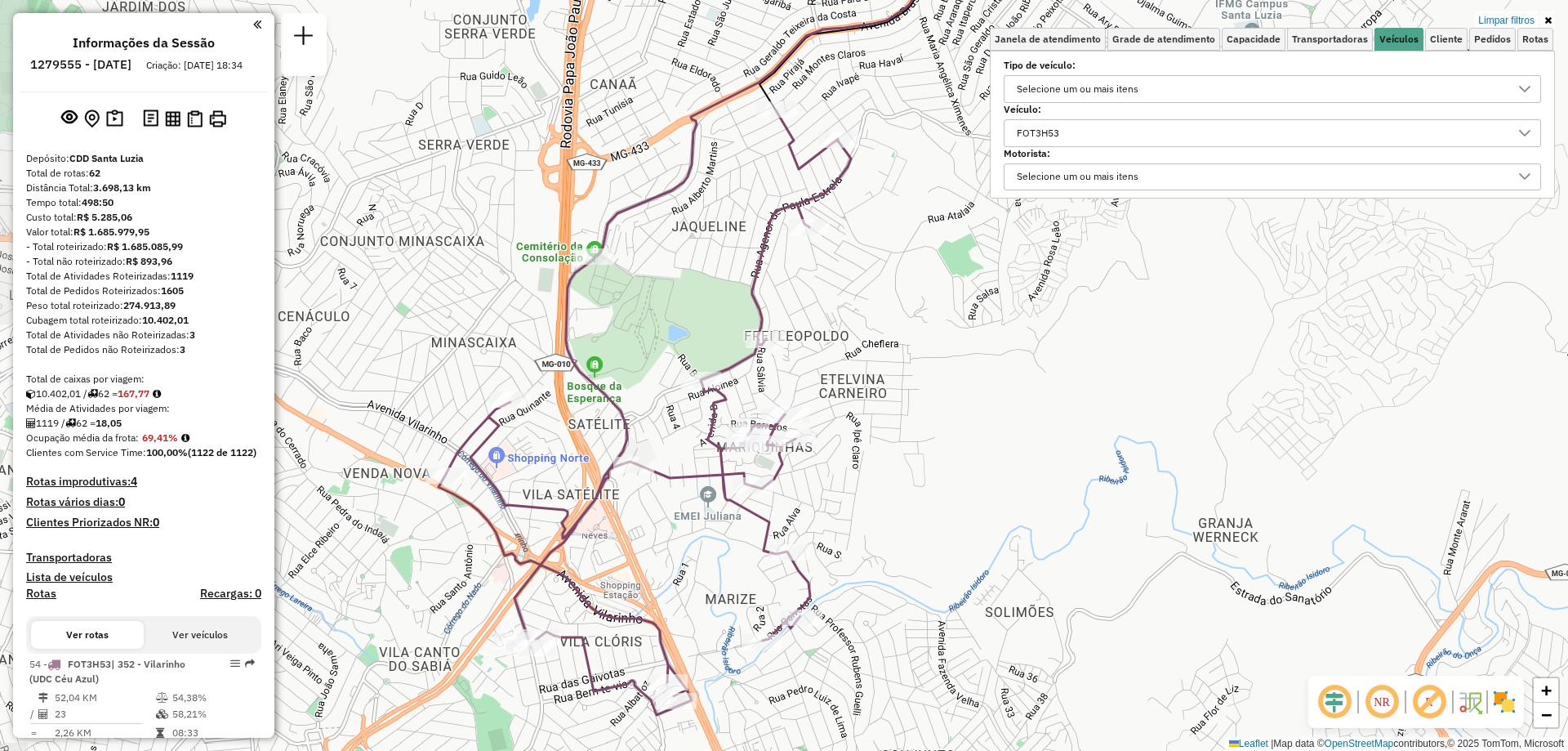
drag, startPoint x: 759, startPoint y: 400, endPoint x: 916, endPoint y: 411, distance: 157.4
click at [916, 411] on div "Limpar filtros Janela de atendimento Grade de atendimento Capacidade Transporta…" at bounding box center [784, 375] width 1568 height 751
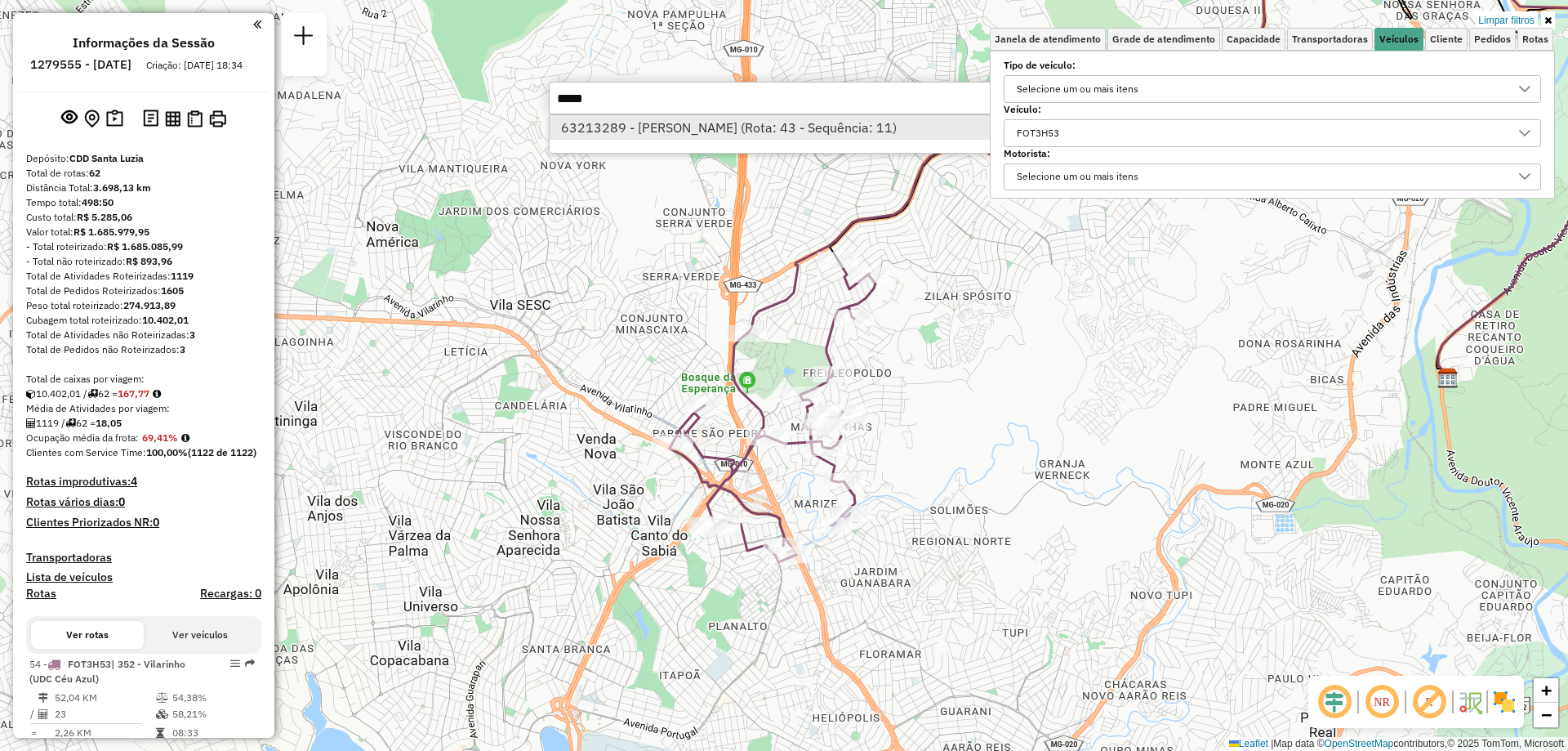
type input "*****"
click at [797, 133] on li "63213289 - SAMUEL ALVES SILVA (Rota: 43 - Sequência: 11)" at bounding box center [793, 127] width 488 height 25
select select "**********"
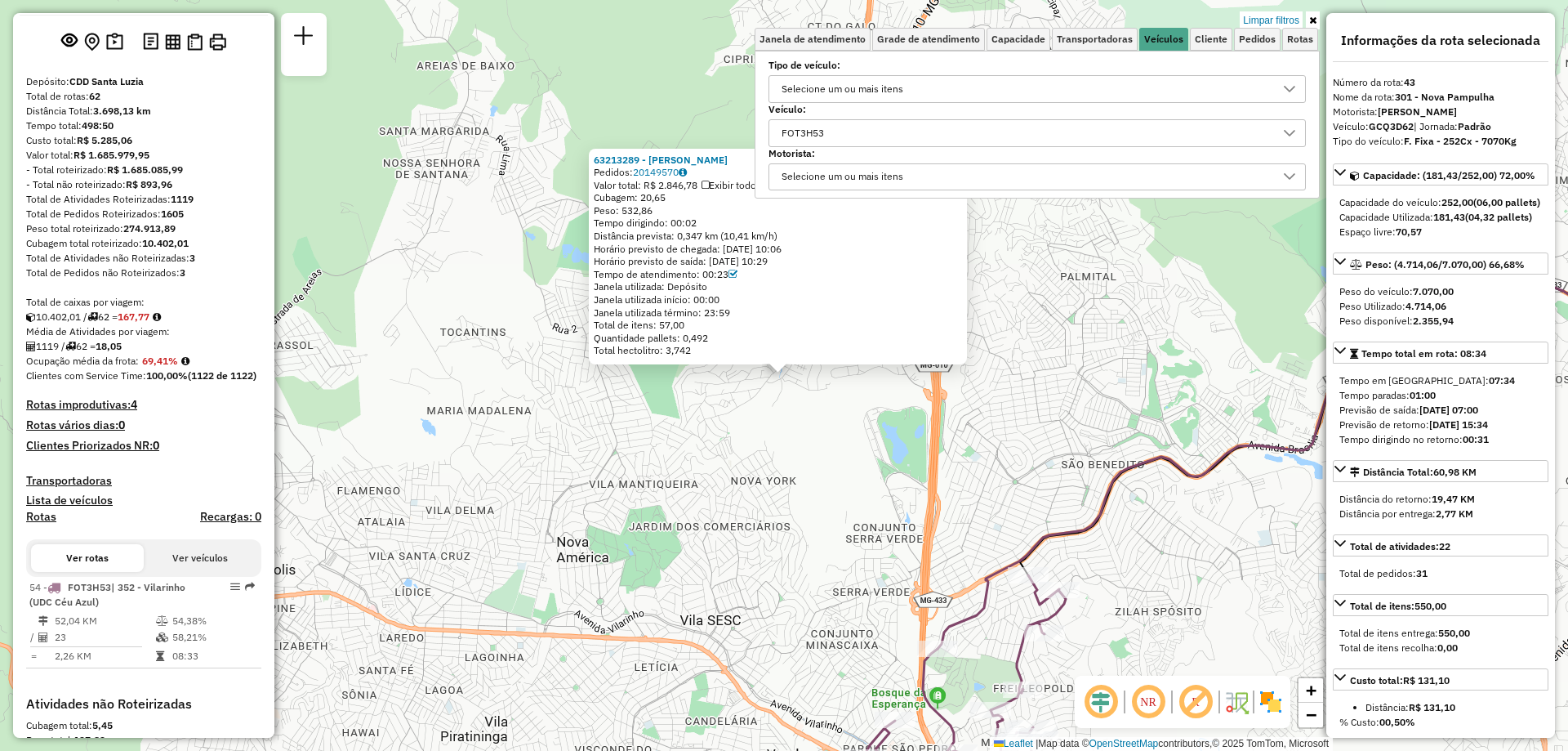
scroll to position [159, 0]
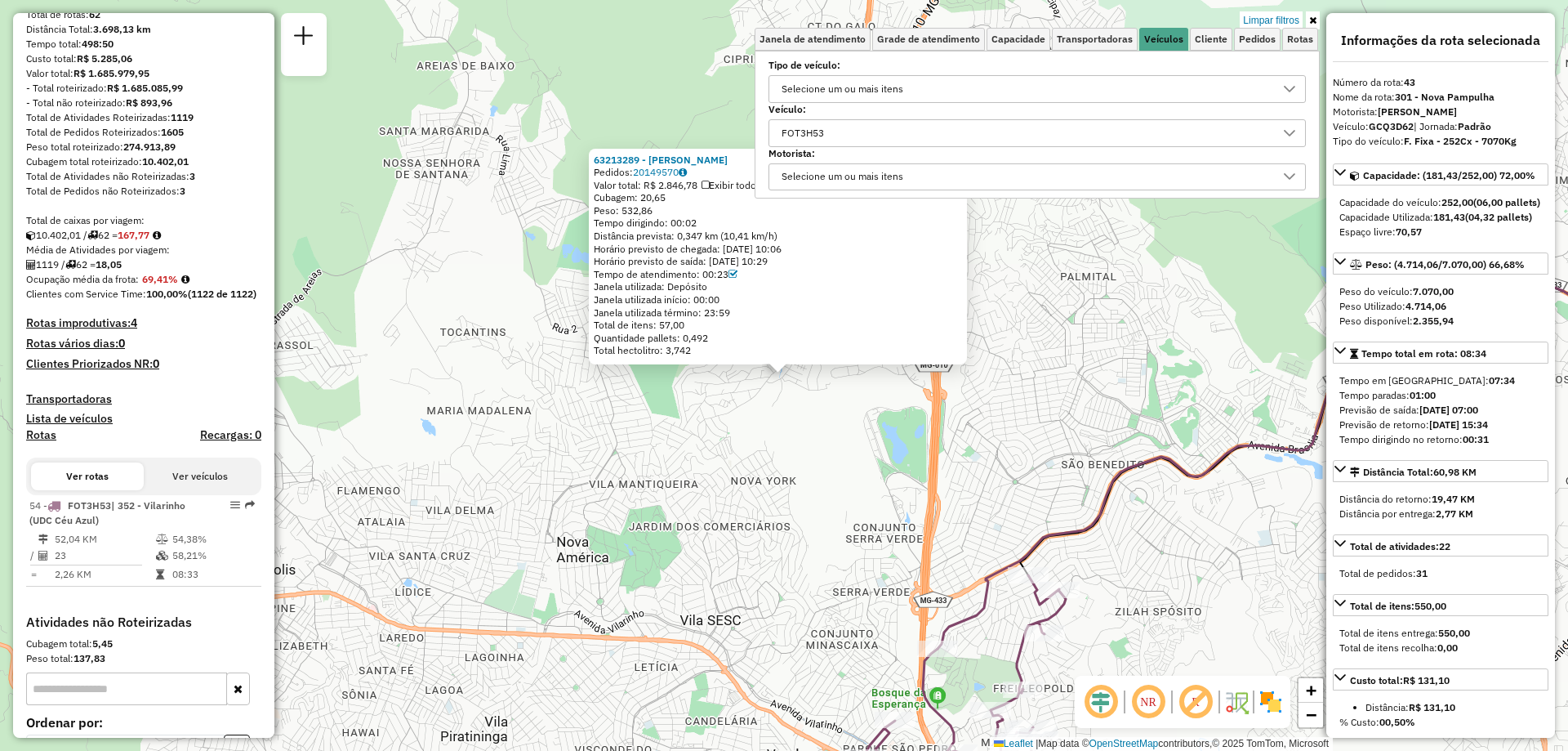
click at [909, 137] on div "FOT3H53" at bounding box center [1024, 133] width 498 height 26
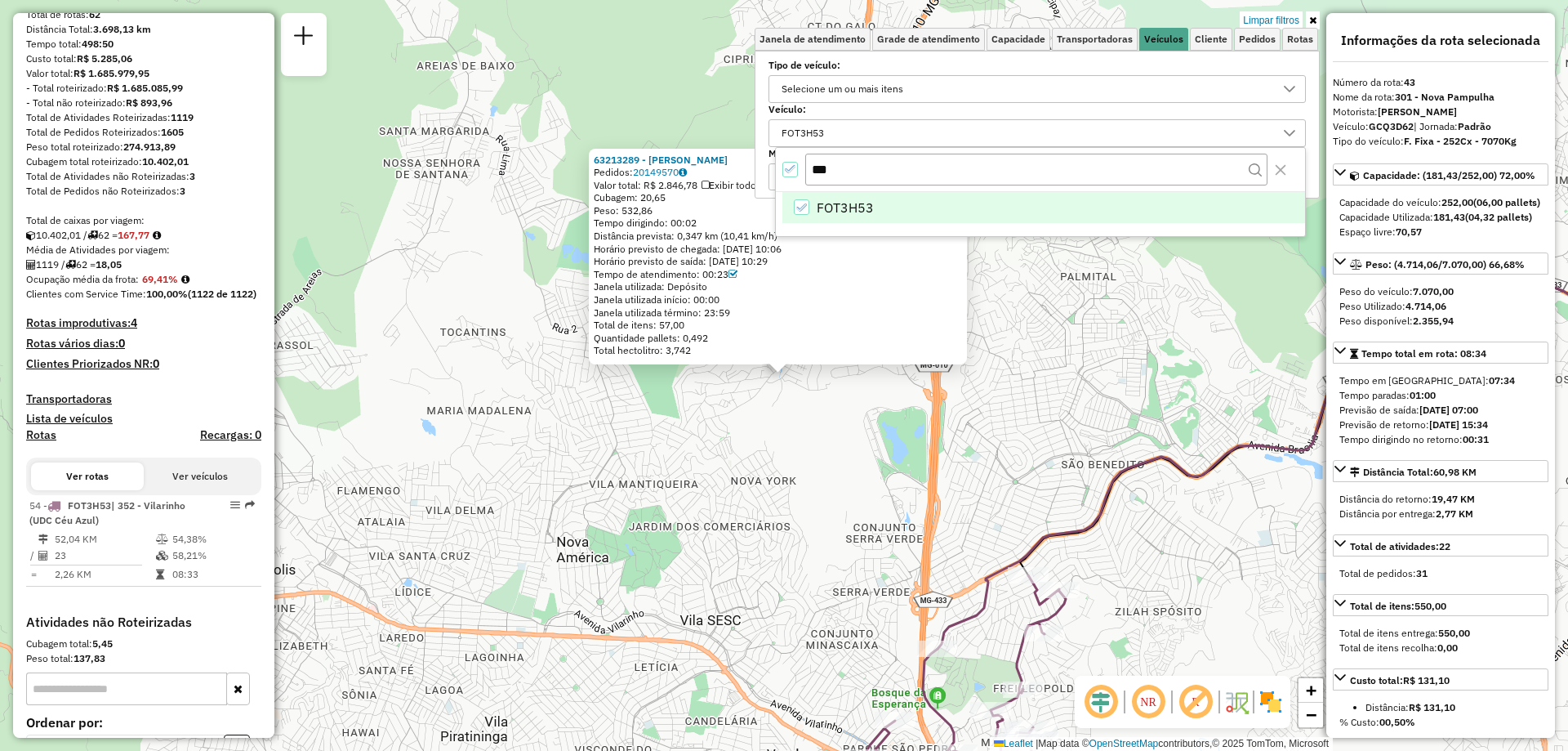
click at [796, 202] on icon "FOT3H53" at bounding box center [801, 207] width 11 height 11
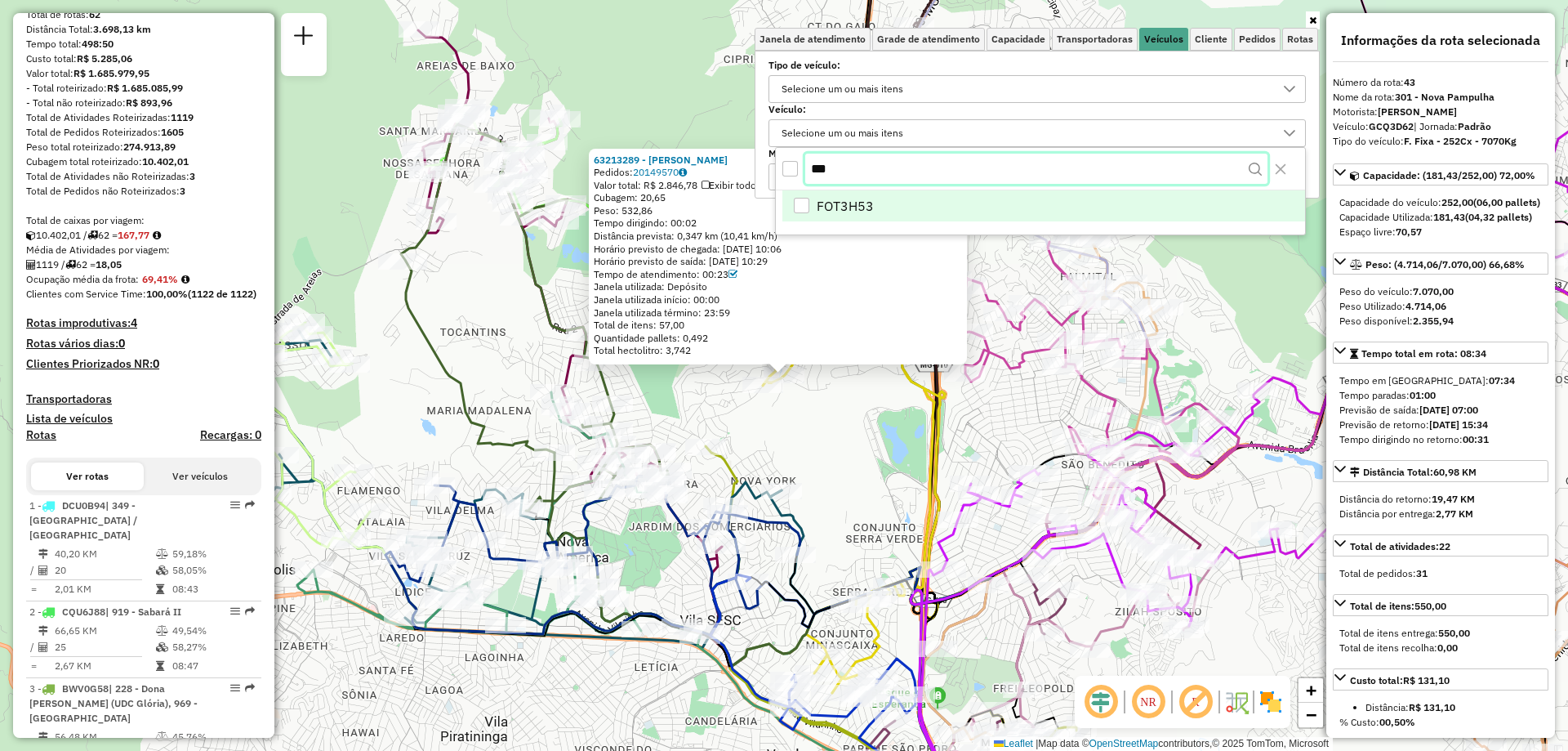
click at [893, 173] on input "***" at bounding box center [1036, 169] width 463 height 31
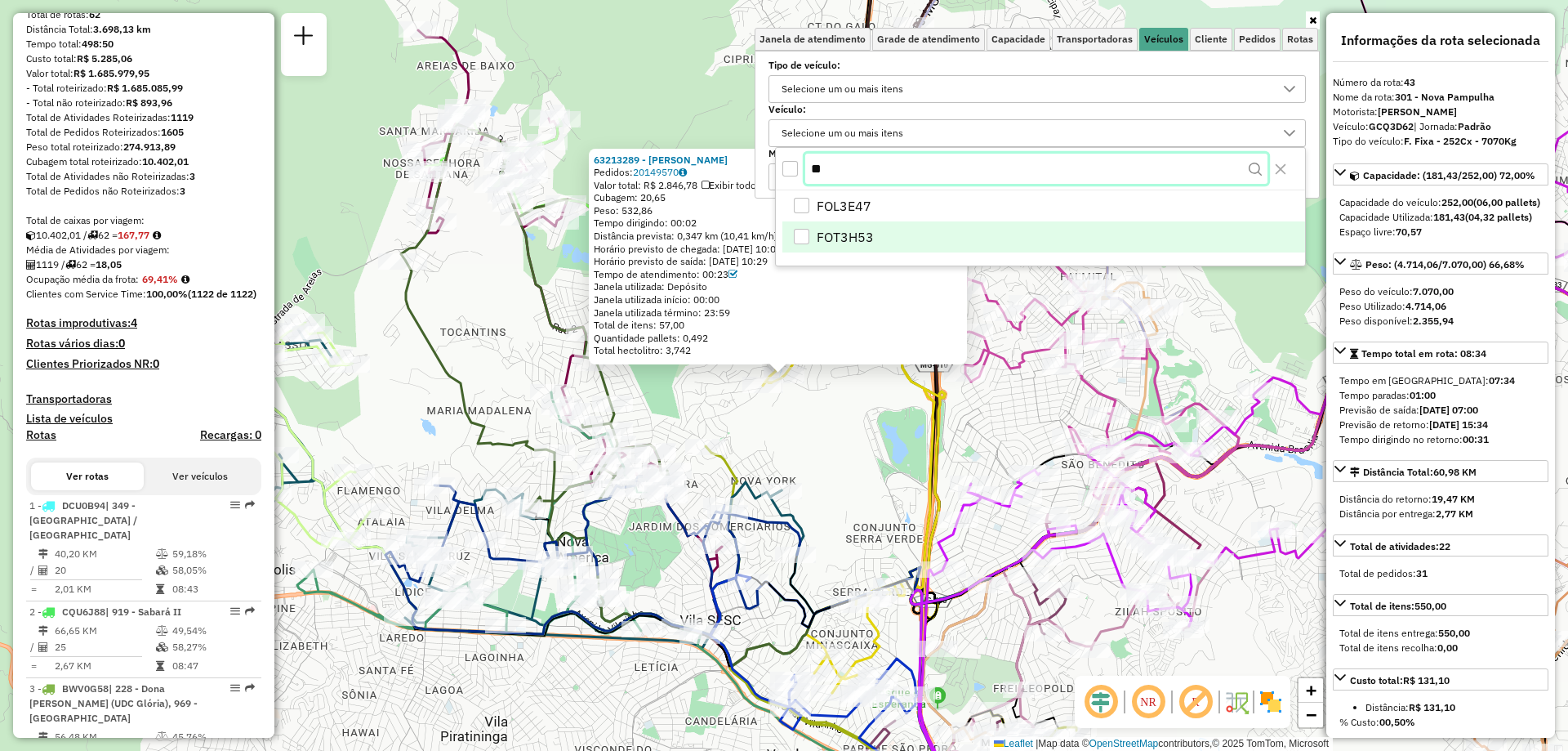
type input "*"
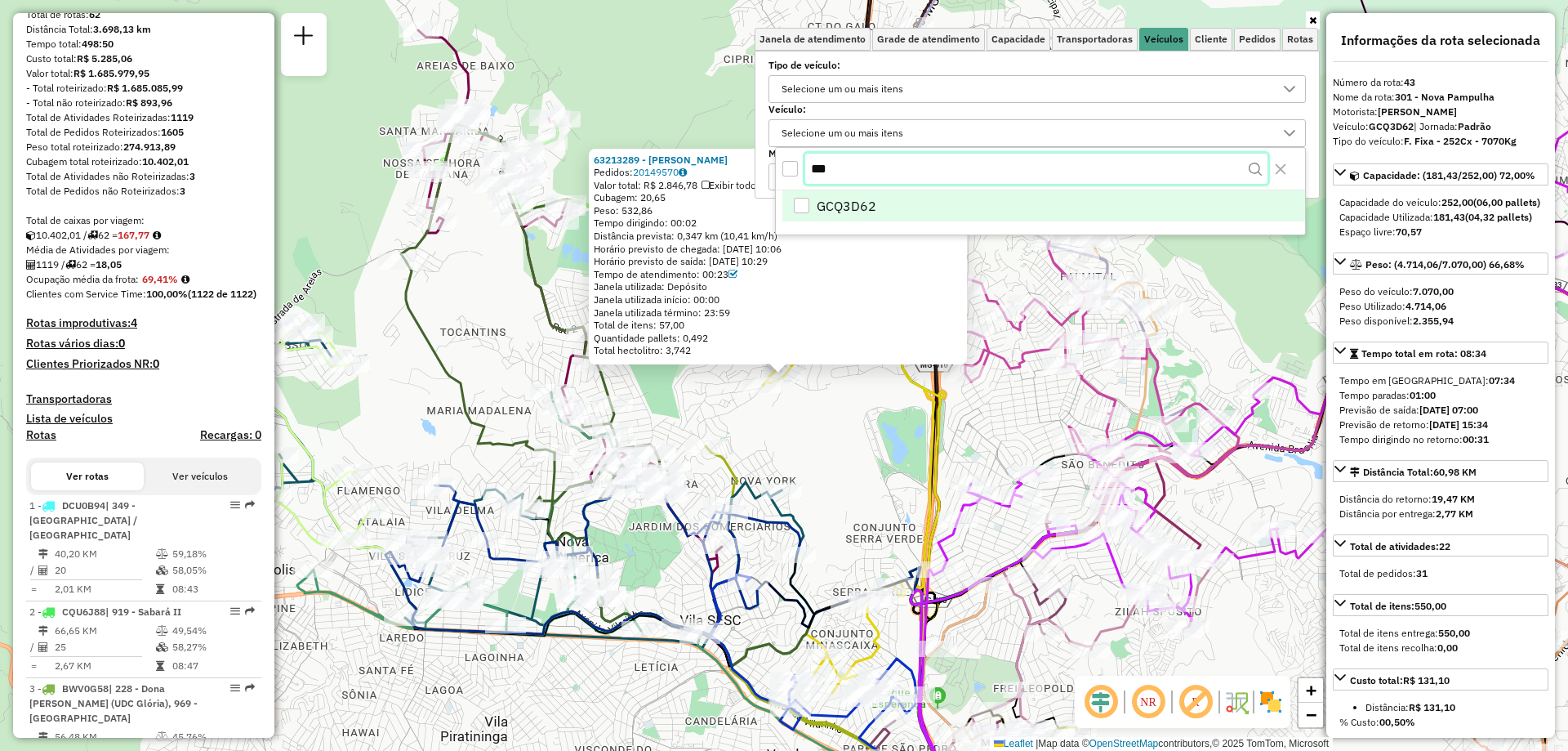
type input "***"
click at [925, 209] on li "GCQ3D62" at bounding box center [1043, 208] width 523 height 31
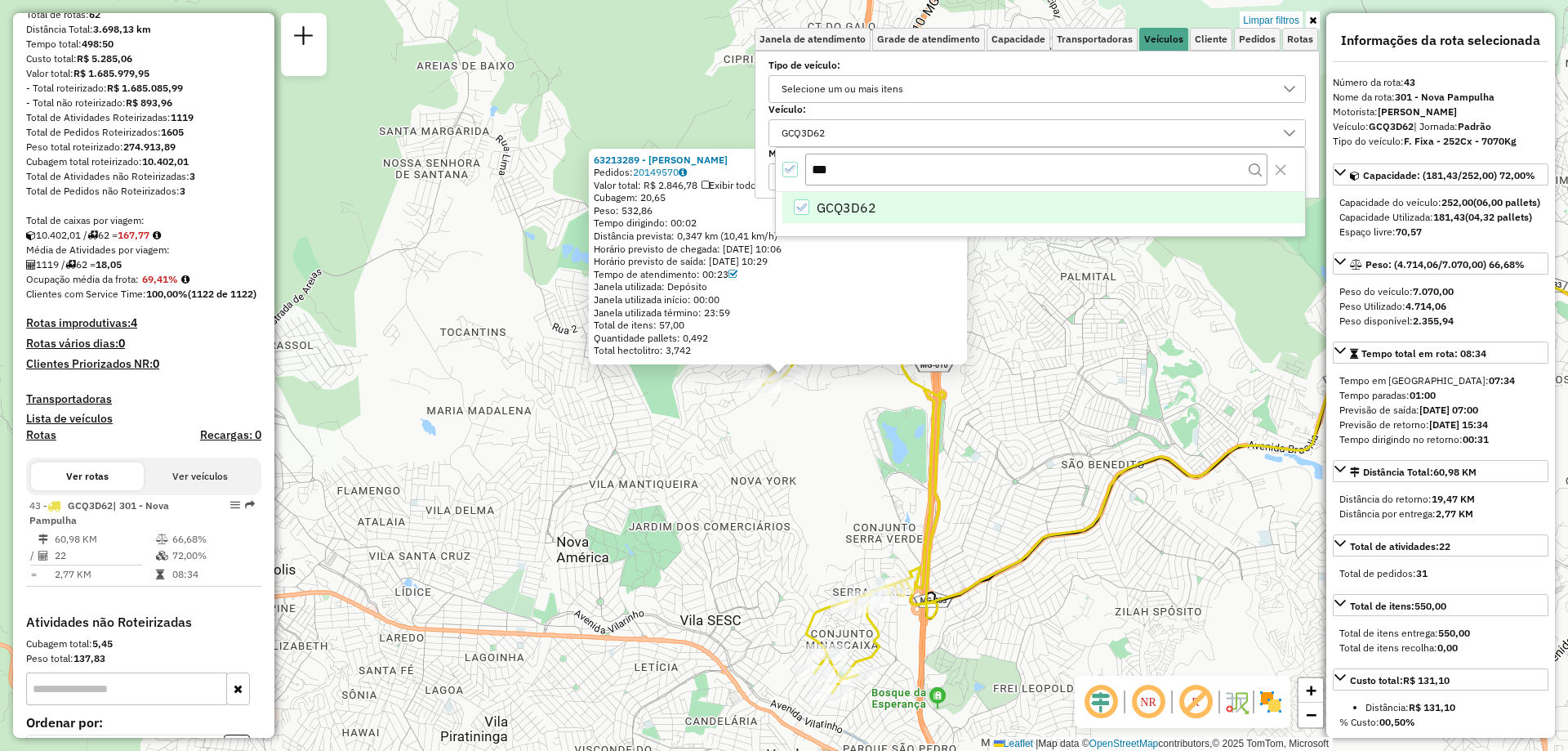
click at [812, 416] on div "63213289 - SAMUEL ALVES SILVA Pedidos: 20149570 Valor total: R$ 2.846,78 Exibir…" at bounding box center [784, 375] width 1568 height 751
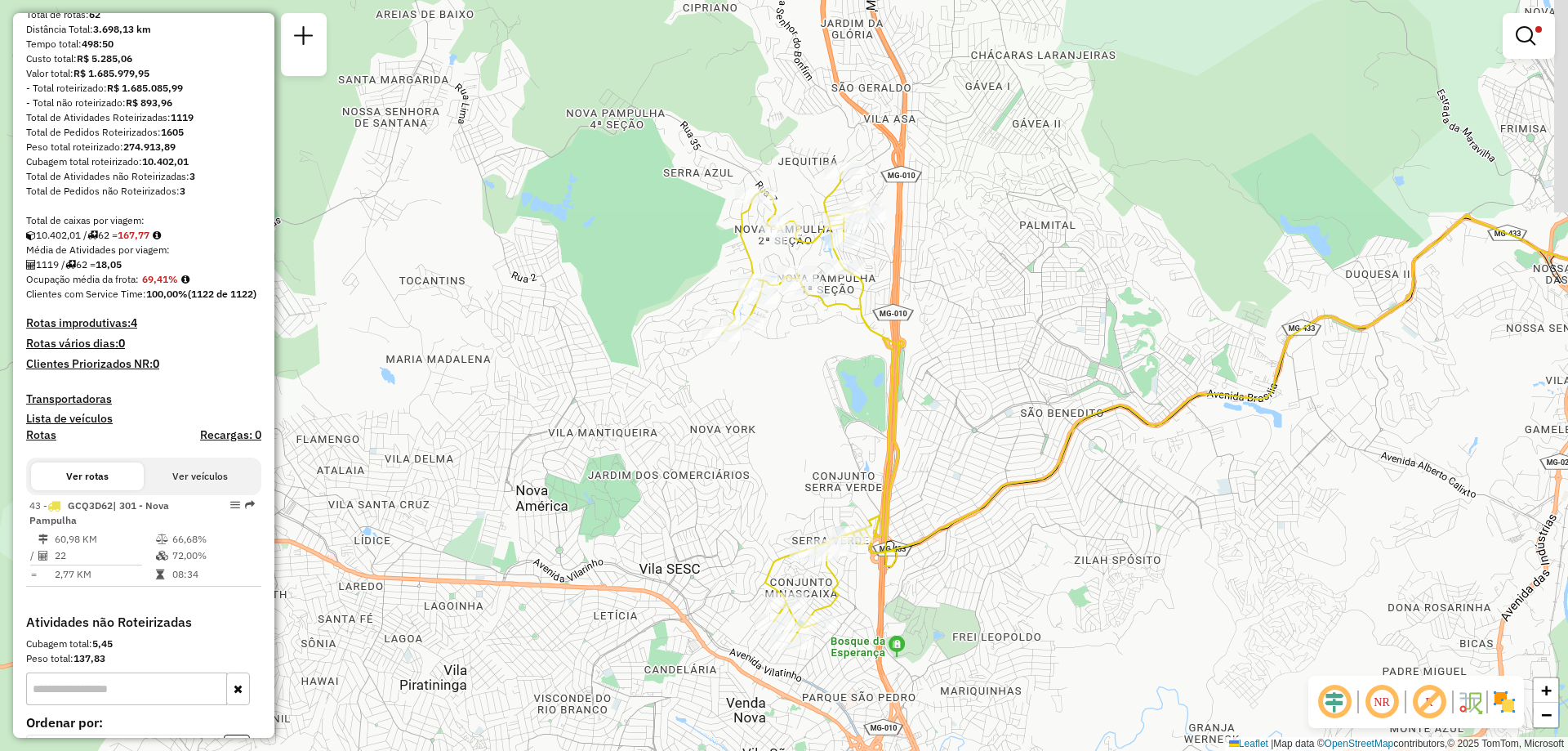
drag, startPoint x: 809, startPoint y: 460, endPoint x: 766, endPoint y: 406, distance: 69.0
click at [766, 406] on div "Limpar filtros Janela de atendimento Grade de atendimento Capacidade Transporta…" at bounding box center [784, 375] width 1568 height 751
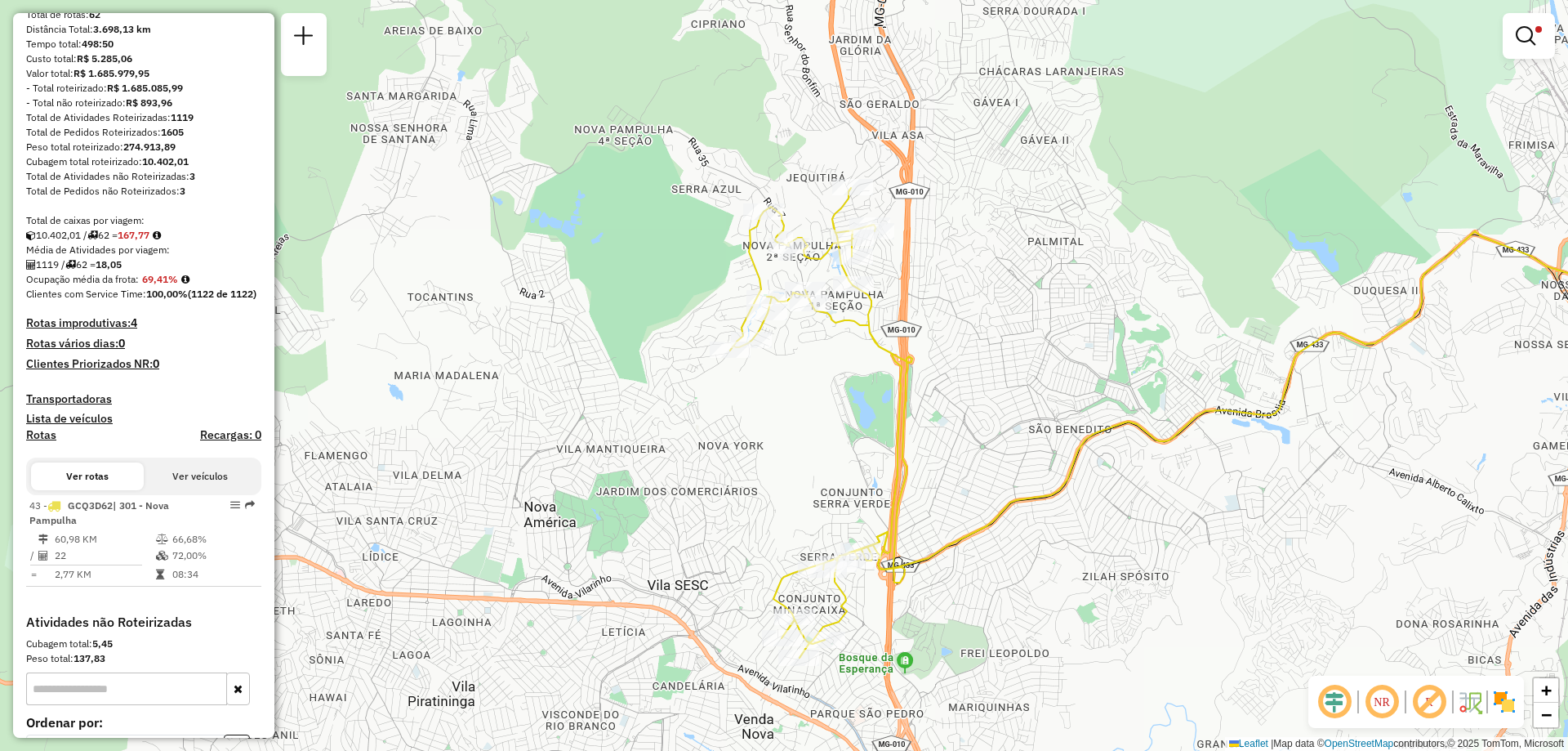
drag, startPoint x: 785, startPoint y: 407, endPoint x: 793, endPoint y: 428, distance: 22.5
click at [793, 428] on div "Limpar filtros Janela de atendimento Grade de atendimento Capacidade Transporta…" at bounding box center [784, 375] width 1568 height 751
